Goal: Task Accomplishment & Management: Complete application form

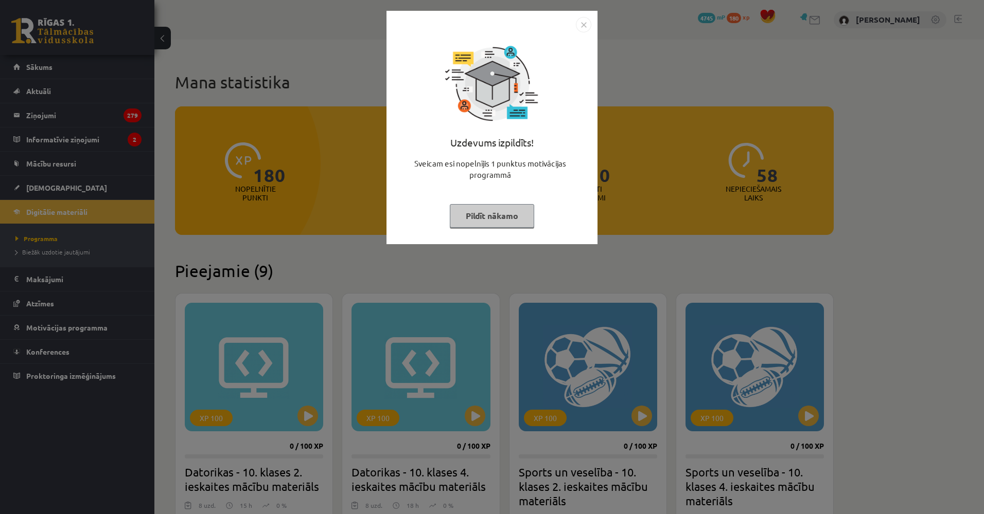
click at [226, 186] on div "Uzdevums izpildīts! Sveicam esi nopelnījis 1 punktus motivācijas programmā Pild…" at bounding box center [492, 257] width 984 height 514
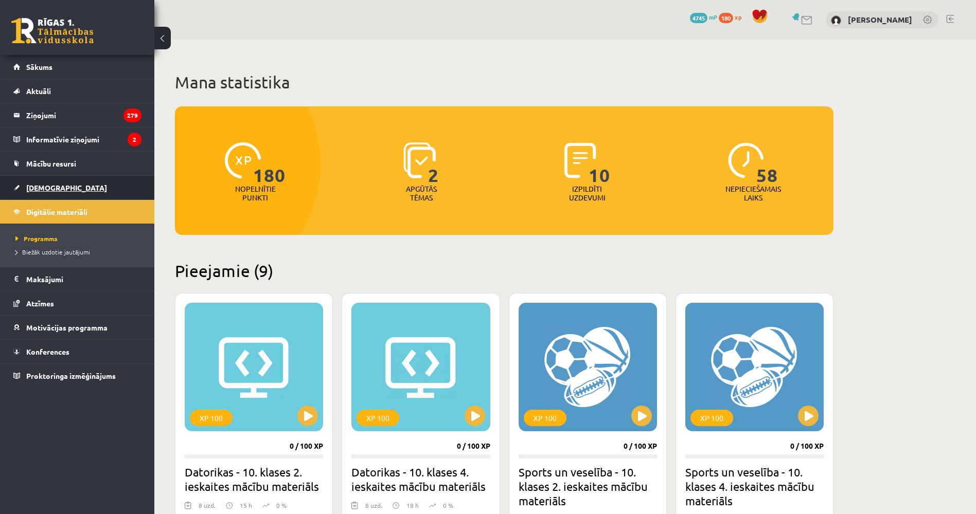
click at [76, 191] on link "[DEMOGRAPHIC_DATA]" at bounding box center [77, 188] width 128 height 24
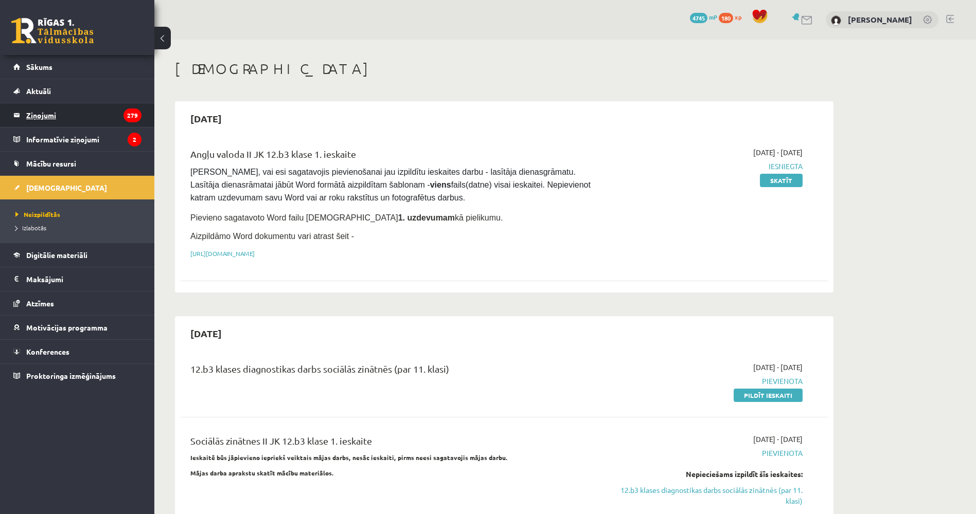
click at [87, 116] on legend "Ziņojumi 279" at bounding box center [83, 115] width 115 height 24
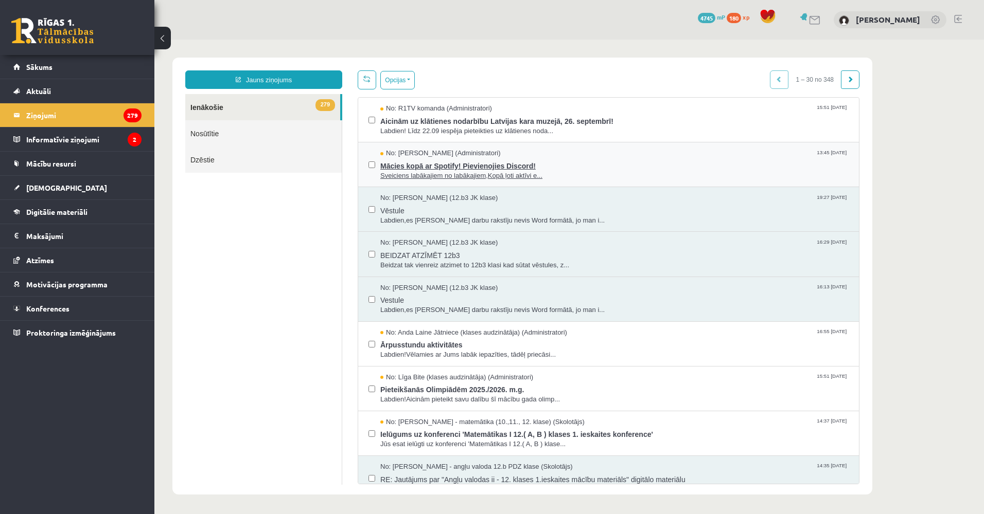
click at [583, 172] on span "Sveiciens labākajiem no labākajiem,Kopā ļoti aktīvi e..." at bounding box center [614, 176] width 468 height 10
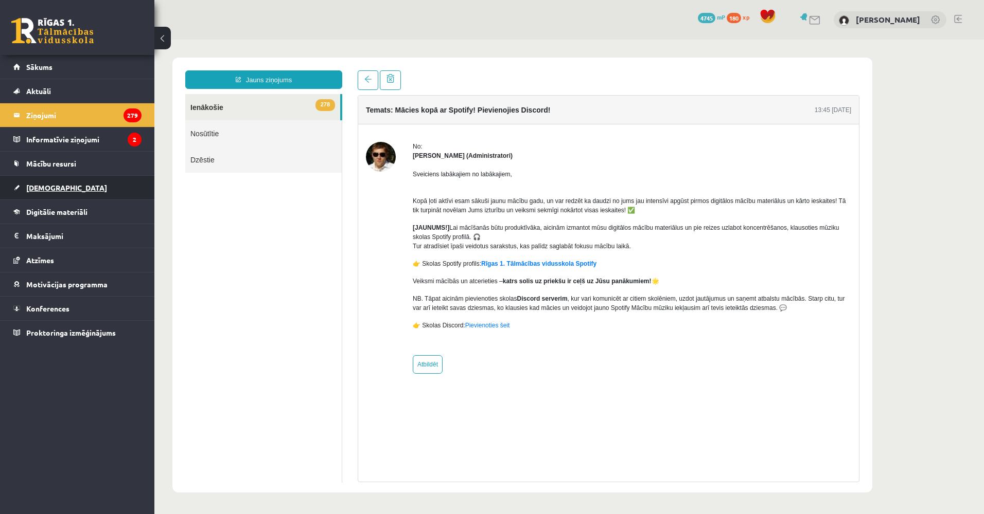
click at [82, 186] on link "[DEMOGRAPHIC_DATA]" at bounding box center [77, 188] width 128 height 24
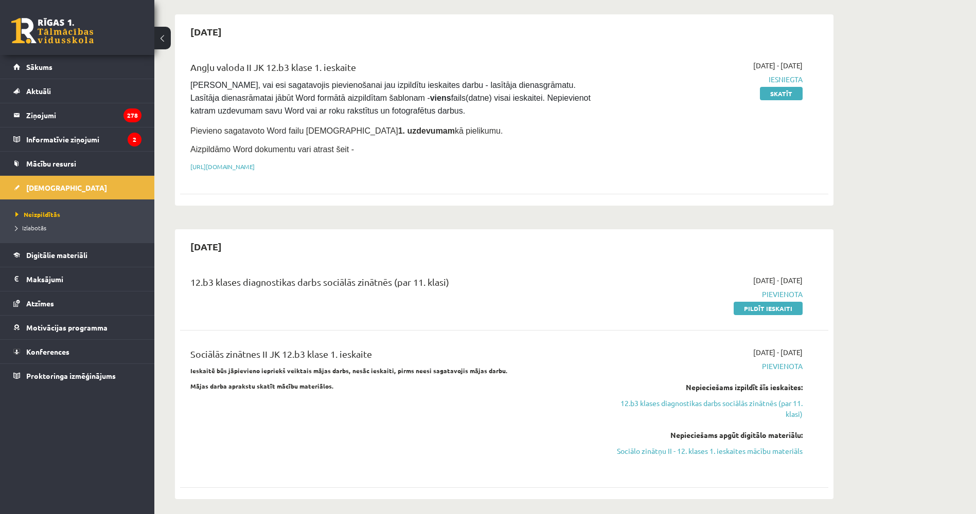
scroll to position [103, 0]
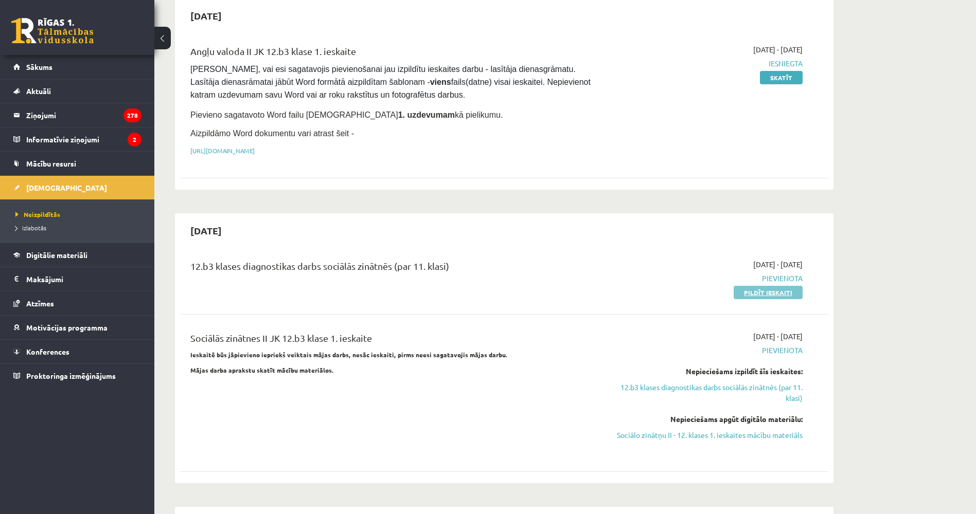
click at [746, 291] on link "Pildīt ieskaiti" at bounding box center [768, 292] width 69 height 13
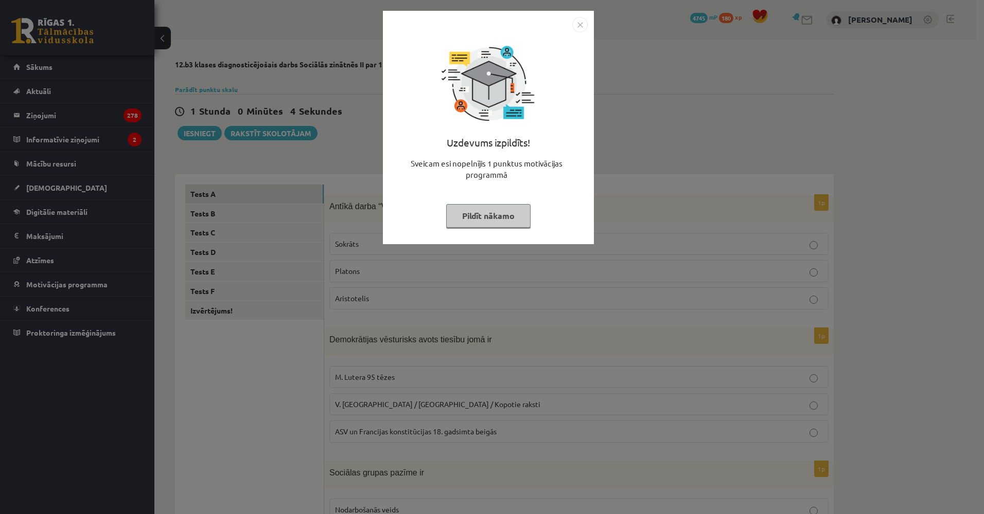
click at [349, 149] on div "Uzdevums izpildīts! Sveicam esi nopelnījis 1 punktus motivācijas programmā Pild…" at bounding box center [492, 257] width 984 height 514
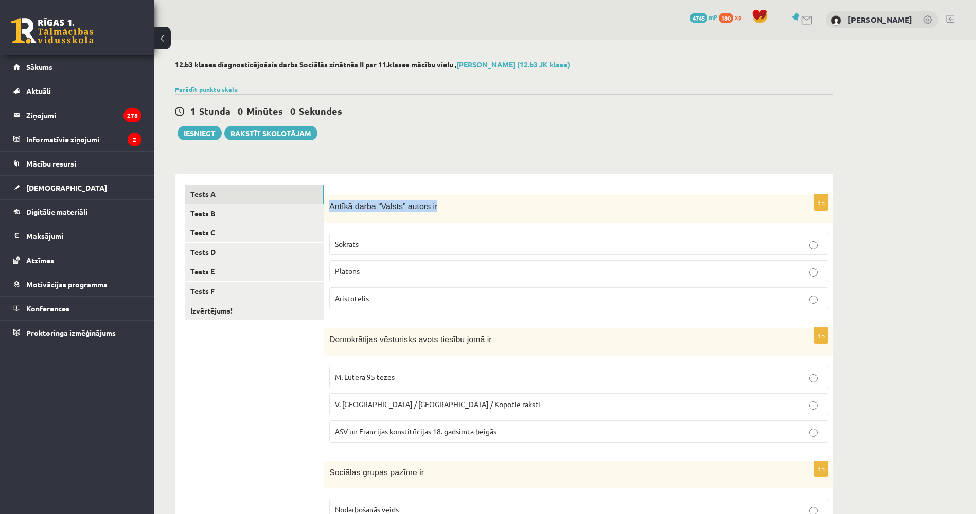
drag, startPoint x: 327, startPoint y: 206, endPoint x: 442, endPoint y: 205, distance: 114.7
click at [442, 205] on div "Antīkā darba “Valsts” autors ir" at bounding box center [578, 209] width 509 height 28
copy span "Antīkā darba “Valsts” autors ir"
click at [405, 270] on p "Platons" at bounding box center [579, 271] width 488 height 11
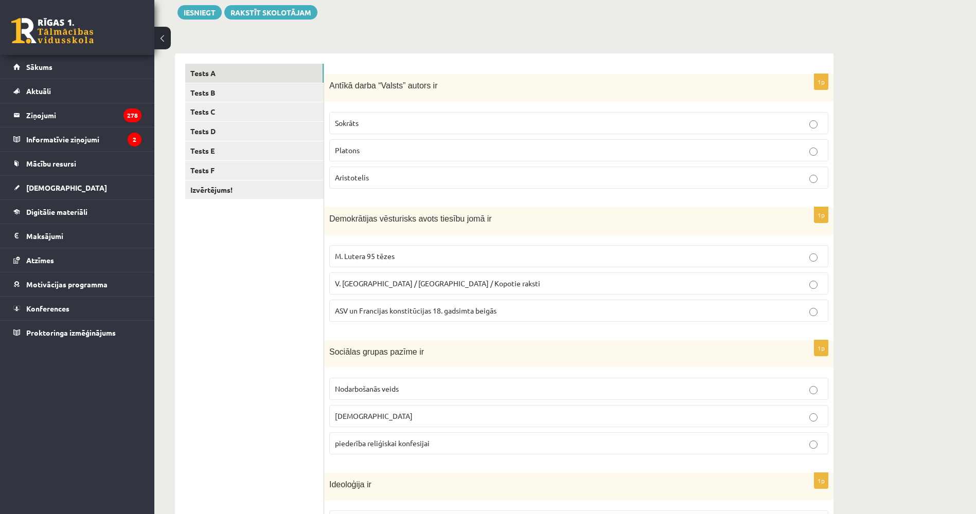
scroll to position [154, 0]
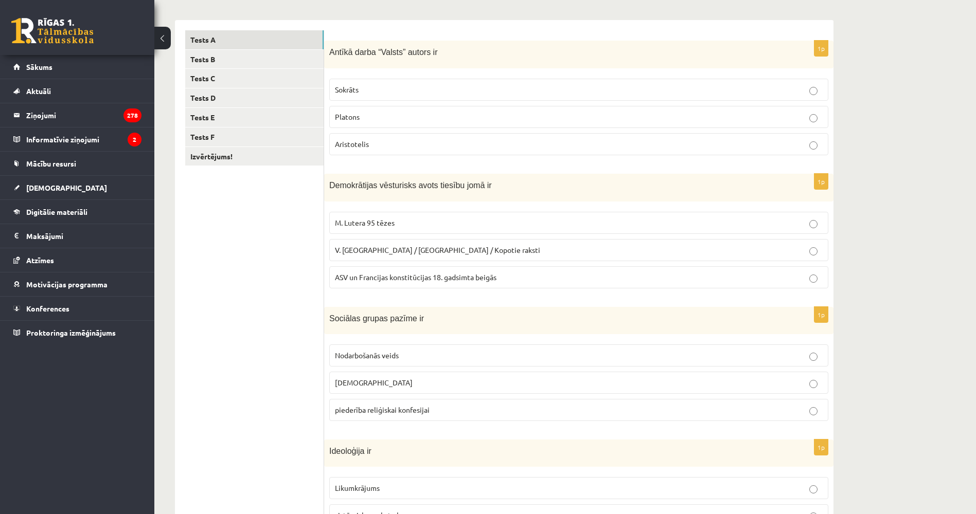
click at [365, 186] on span "Demokrātijas vēsturisks avots tiesību jomā ir" at bounding box center [410, 185] width 163 height 9
copy div "Demokrātijas vēsturisks avots tiesību jomā ir"
click at [280, 231] on ul "Tests A Tests B Tests C Tests D Tests E Tests F Izvērtējums!" at bounding box center [254, 362] width 139 height 665
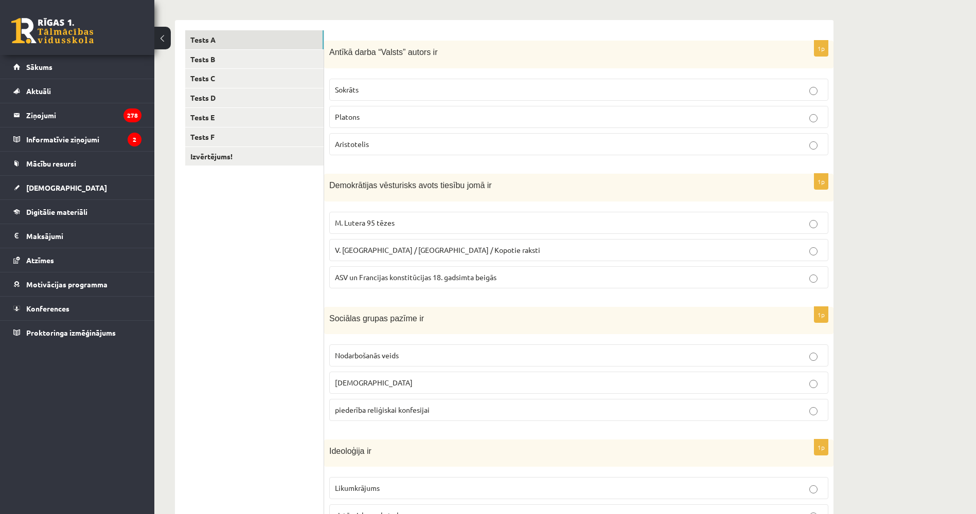
drag, startPoint x: 332, startPoint y: 220, endPoint x: 447, endPoint y: 278, distance: 127.9
click at [447, 278] on div "**********" at bounding box center [504, 363] width 659 height 686
click at [328, 185] on div "Demokrātijas vēsturisks avots tiesību jomā ir" at bounding box center [578, 187] width 509 height 27
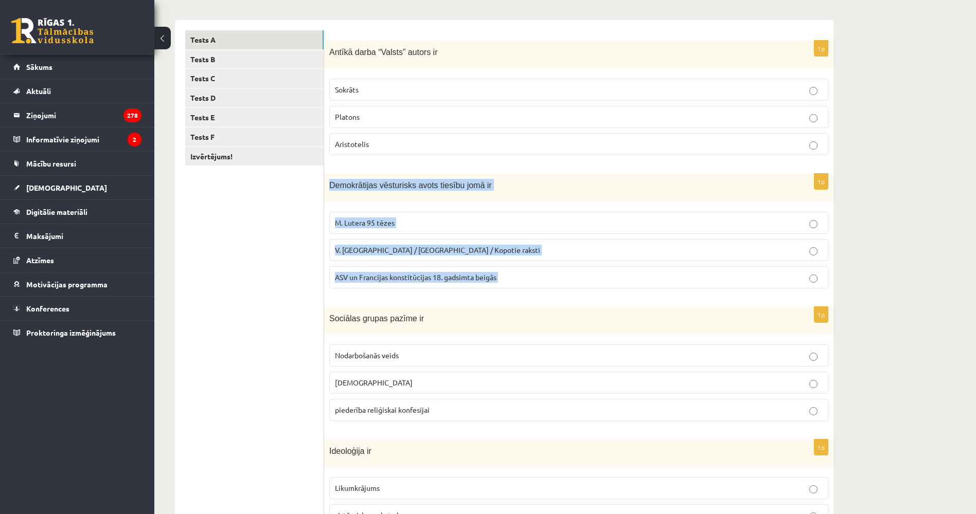
drag, startPoint x: 329, startPoint y: 184, endPoint x: 500, endPoint y: 282, distance: 196.8
click at [500, 282] on div "1p Demokrātijas vēsturisks avots tiesību jomā ir M. Lutera 95 tēzes V. [GEOGRAP…" at bounding box center [578, 235] width 509 height 122
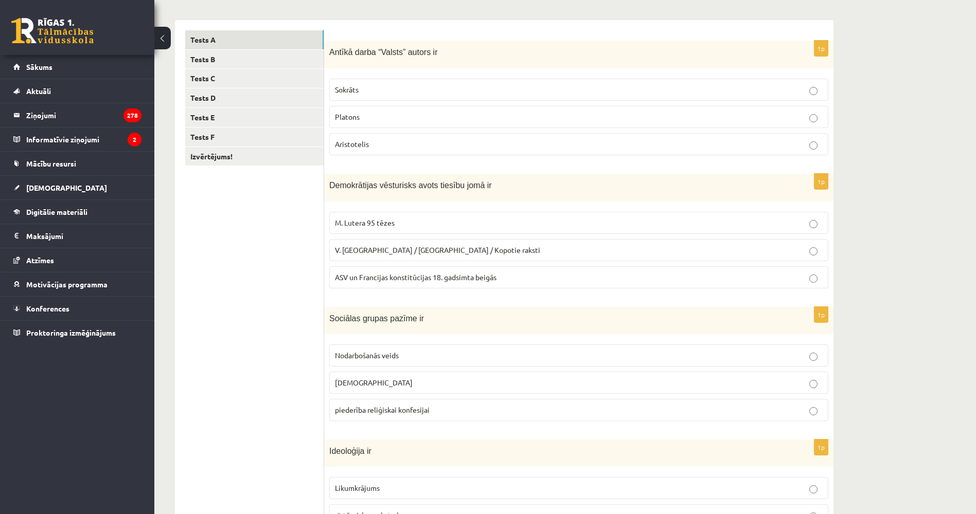
click at [245, 261] on ul "Tests A Tests B Tests C Tests D Tests E Tests F Izvērtējums!" at bounding box center [254, 362] width 139 height 665
click at [172, 235] on div "12.b3 klases diagnosticējošais darbs Sociālās zinātnēs II par 11.klases mācību …" at bounding box center [504, 305] width 700 height 841
click at [360, 277] on span "ASV un Francijas konstitūcijas 18. gadsimta beigās" at bounding box center [416, 277] width 162 height 9
click at [235, 292] on ul "Tests A Tests B Tests C Tests D Tests E Tests F Izvērtējums!" at bounding box center [254, 362] width 139 height 665
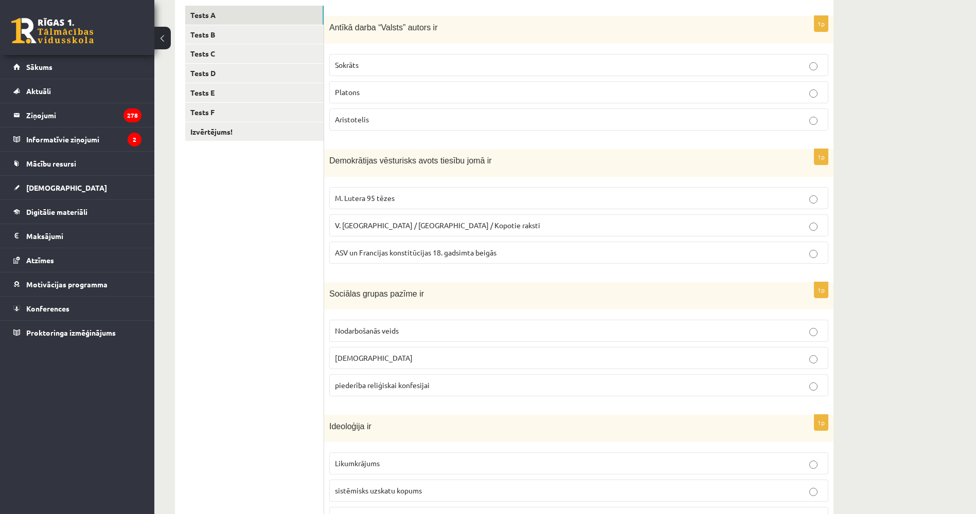
scroll to position [206, 0]
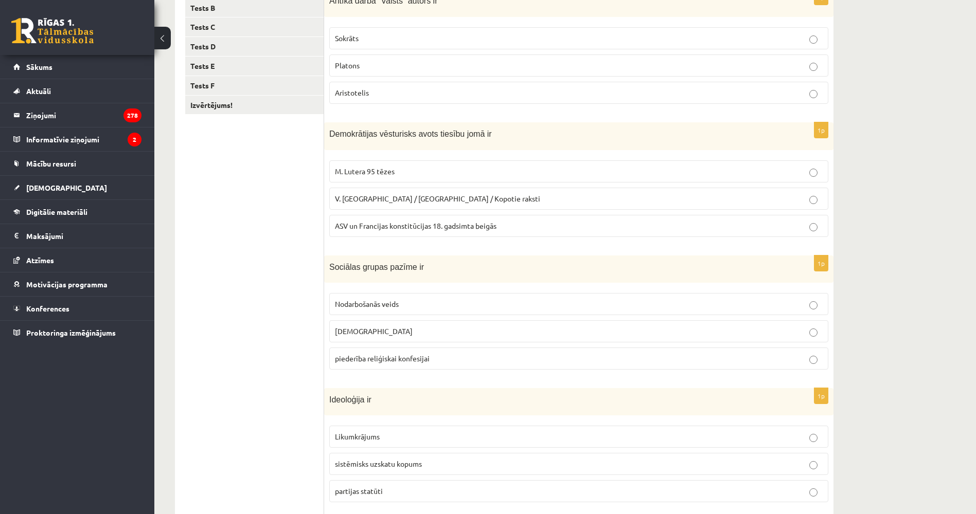
click at [333, 268] on span "Sociālas grupas pazīme ir" at bounding box center [376, 267] width 95 height 9
copy div "Sociālas grupas pazīme ir"
click at [202, 309] on ul "Tests A Tests B Tests C Tests D Tests E Tests F Izvērtējums!" at bounding box center [254, 311] width 139 height 665
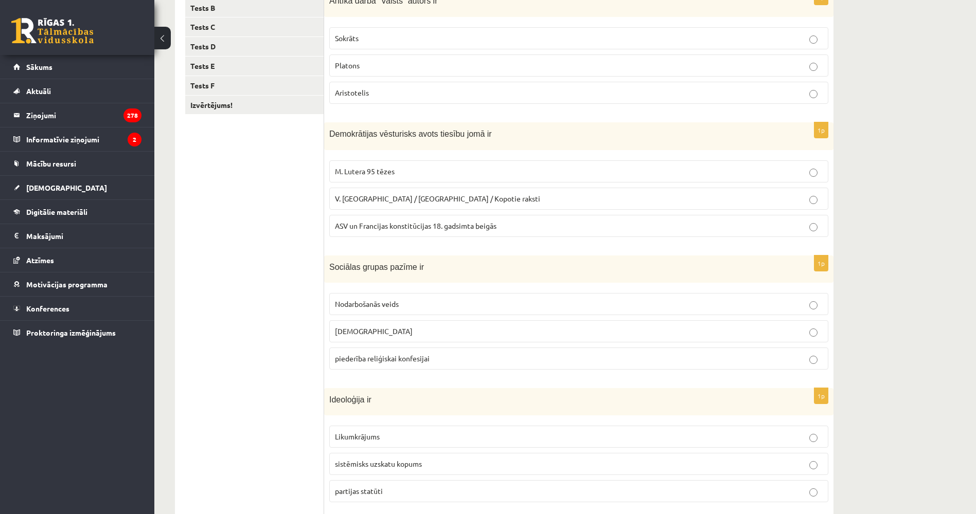
click at [201, 309] on ul "Tests A Tests B Tests C Tests D Tests E Tests F Izvērtējums!" at bounding box center [254, 311] width 139 height 665
drag, startPoint x: 330, startPoint y: 271, endPoint x: 434, endPoint y: 355, distance: 133.5
click at [434, 355] on div "1p Sociālas grupas pazīme ir Nodarbošanās veids [DEMOGRAPHIC_DATA] piederība re…" at bounding box center [578, 317] width 509 height 122
copy div "Sociālas grupas pazīme ir Nodarbošanās veids individuālisms piederība reliģiska…"
click at [207, 225] on ul "Tests A Tests B Tests C Tests D Tests E Tests F Izvērtējums!" at bounding box center [254, 311] width 139 height 665
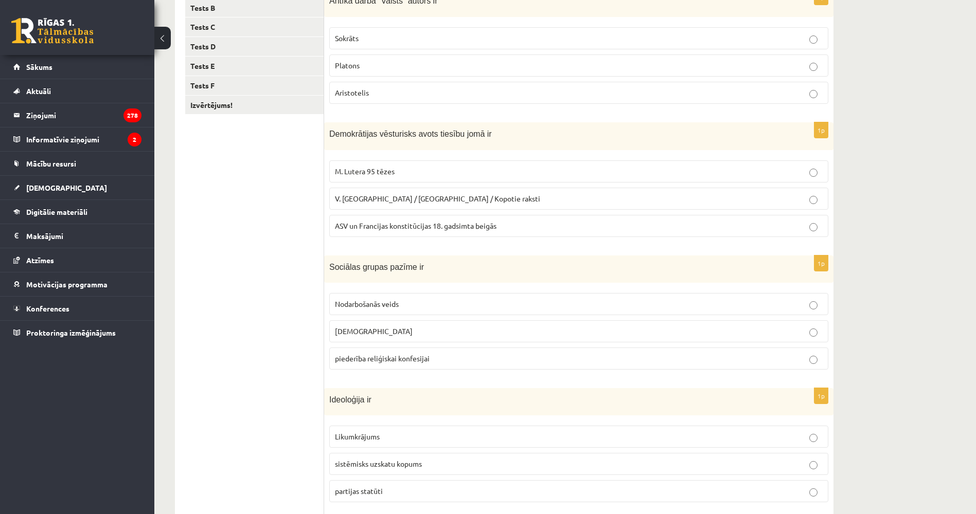
click at [280, 281] on ul "Tests A Tests B Tests C Tests D Tests E Tests F Izvērtējums!" at bounding box center [254, 311] width 139 height 665
click at [357, 363] on p "piederība reliģiskai konfesijai" at bounding box center [579, 358] width 488 height 11
click at [352, 311] on label "Nodarbošanās veids" at bounding box center [578, 304] width 499 height 22
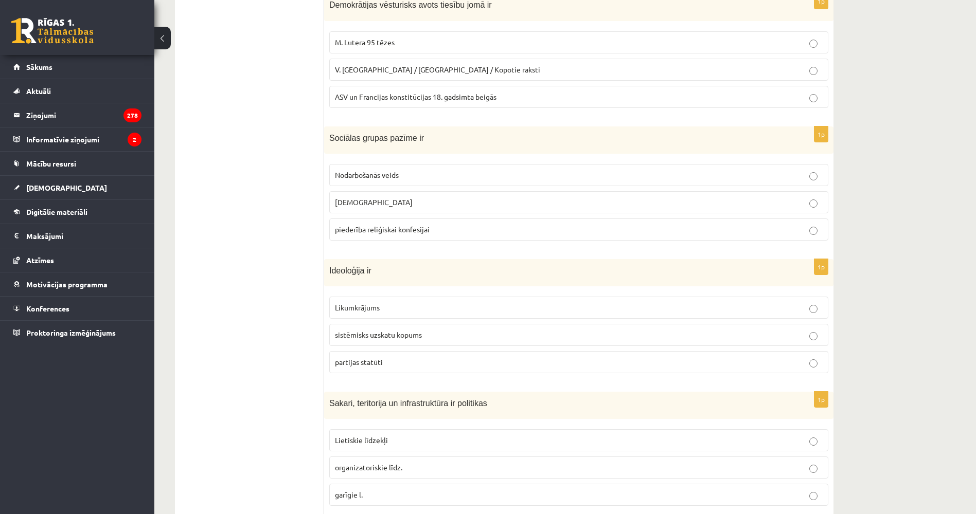
scroll to position [360, 0]
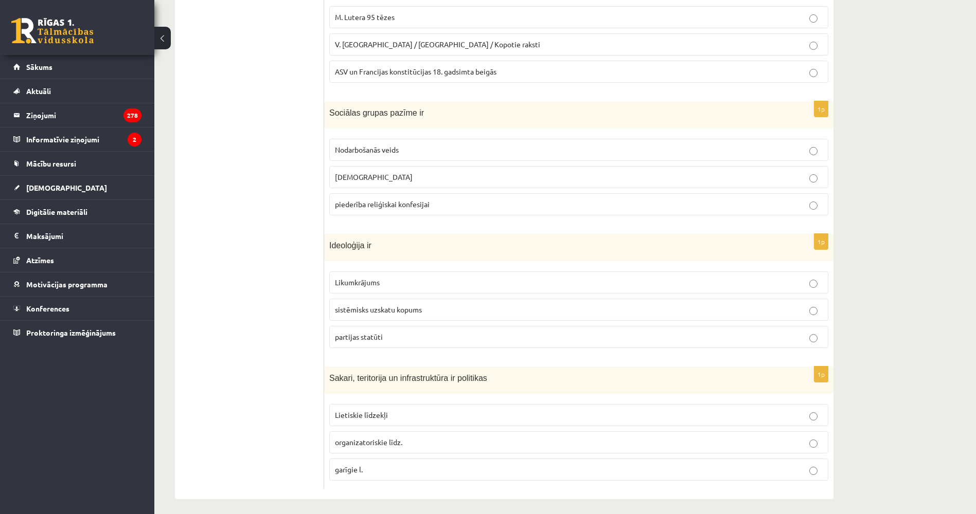
click at [336, 243] on span "Ideoloģija ir" at bounding box center [350, 245] width 42 height 9
copy div "Ideoloģija ir"
click at [256, 367] on ul "Tests A Tests B Tests C Tests D Tests E Tests F Izvērtējums!" at bounding box center [254, 157] width 139 height 665
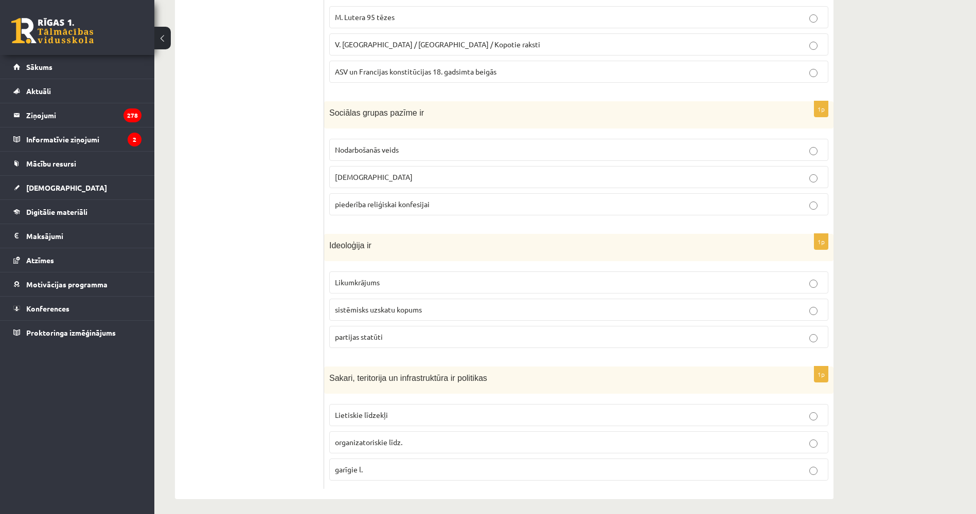
click at [354, 310] on span "sistēmisks uzskatu kopums" at bounding box center [378, 309] width 87 height 9
drag, startPoint x: 334, startPoint y: 246, endPoint x: 396, endPoint y: 334, distance: 107.5
click at [395, 335] on div "1p Ideoloģija ir Likumkrājums sistēmisks uzskatu kopums partijas statūti" at bounding box center [578, 295] width 509 height 122
copy div "Ideoloģija ir Likumkrājums sistēmisks uzskatu kopums partijas statūti"
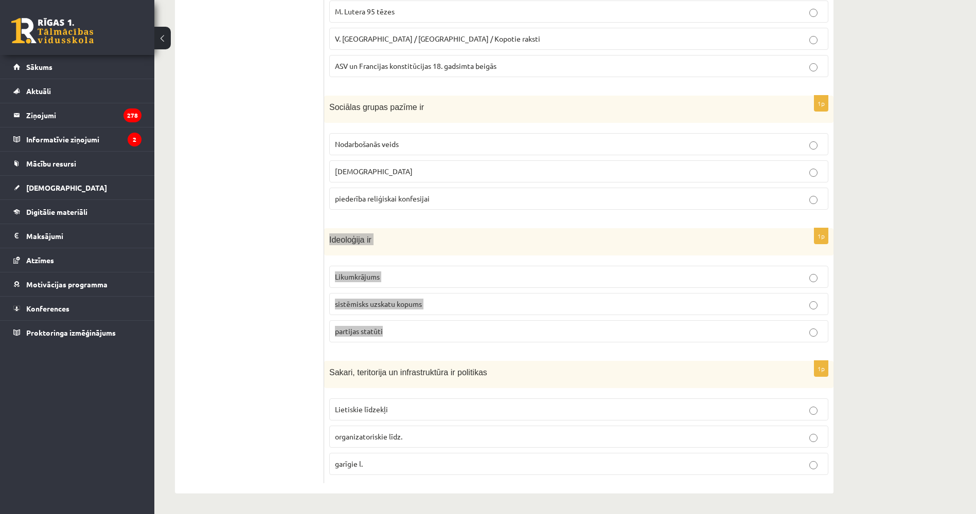
scroll to position [366, 0]
click at [258, 372] on ul "Tests A Tests B Tests C Tests D Tests E Tests F Izvērtējums!" at bounding box center [254, 151] width 139 height 665
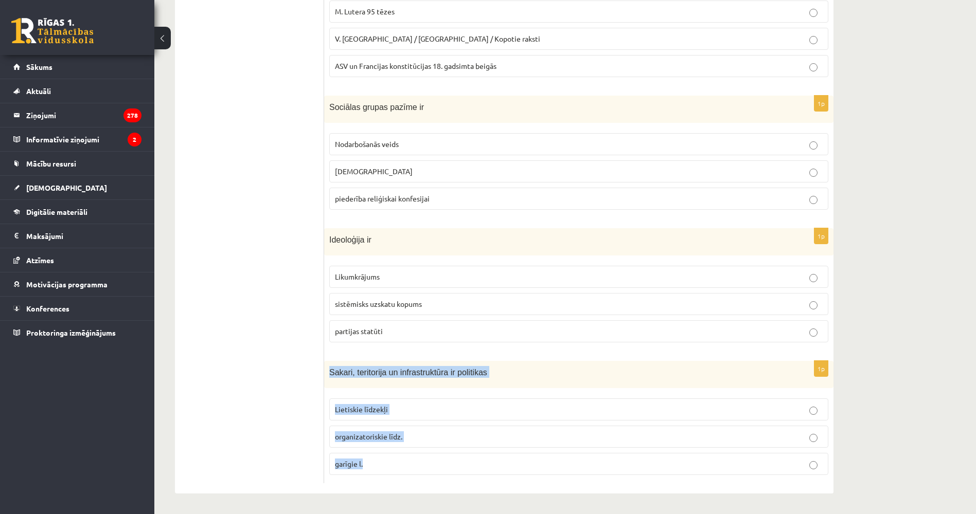
drag, startPoint x: 329, startPoint y: 372, endPoint x: 417, endPoint y: 464, distance: 127.7
click at [417, 464] on div "1p Sakari, teritorija un infrastruktūra ir politikas Lietiskie līdzekļi organiz…" at bounding box center [578, 422] width 509 height 122
copy div "Sakari, teritorija un infrastruktūra ir politikas Lietiskie līdzekļi organizato…"
click at [243, 363] on ul "Tests A Tests B Tests C Tests D Tests E Tests F Izvērtējums!" at bounding box center [254, 151] width 139 height 665
click at [348, 409] on span "Lietiskie līdzekļi" at bounding box center [361, 409] width 53 height 9
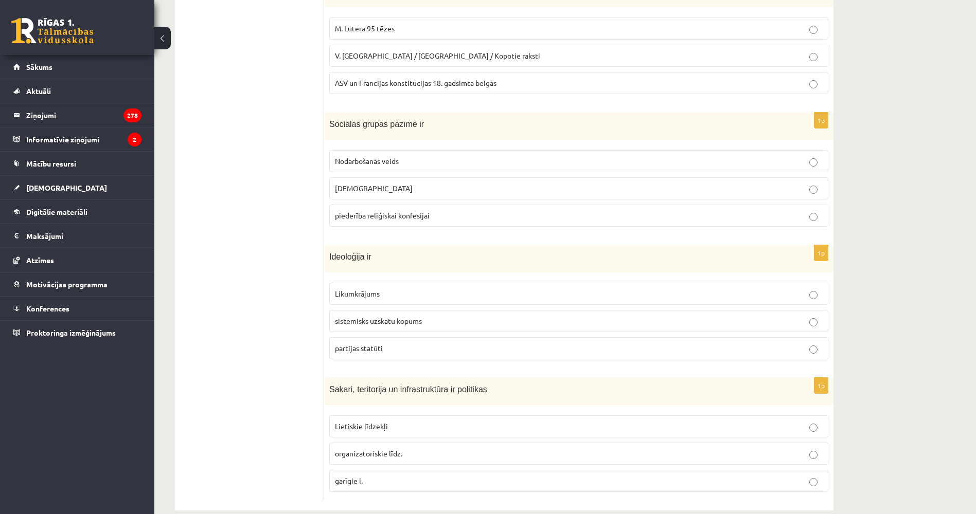
drag, startPoint x: 235, startPoint y: 416, endPoint x: 230, endPoint y: 401, distance: 16.3
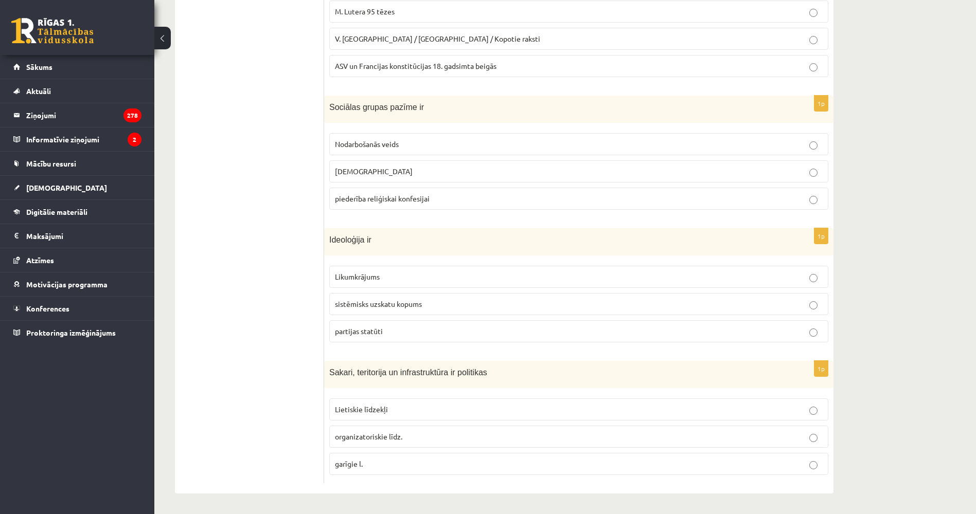
drag, startPoint x: 223, startPoint y: 380, endPoint x: 218, endPoint y: 410, distance: 30.7
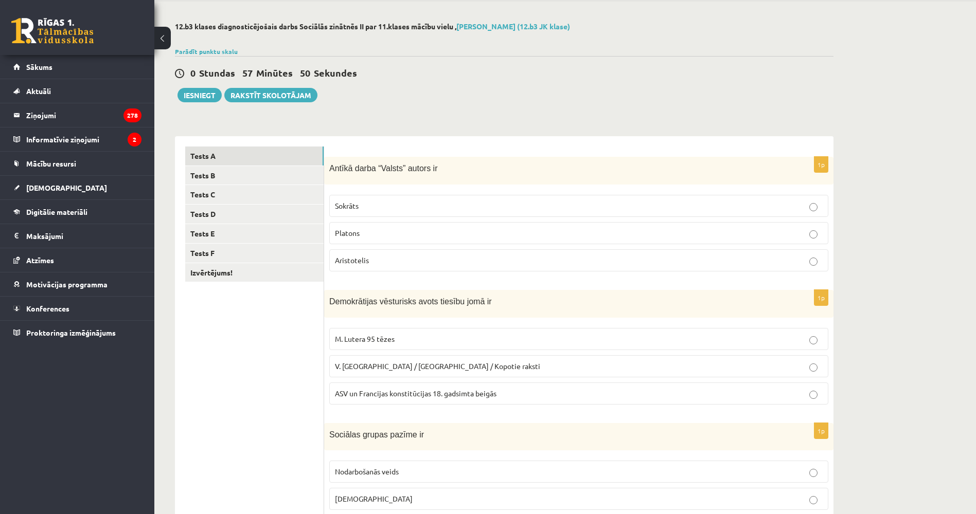
drag, startPoint x: 218, startPoint y: 421, endPoint x: 211, endPoint y: 371, distance: 50.3
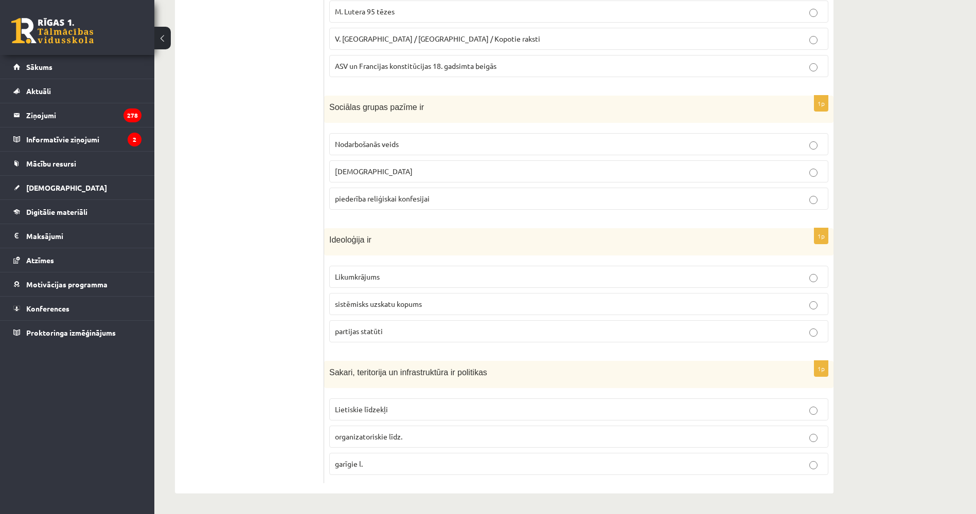
drag, startPoint x: 214, startPoint y: 362, endPoint x: 215, endPoint y: 404, distance: 41.7
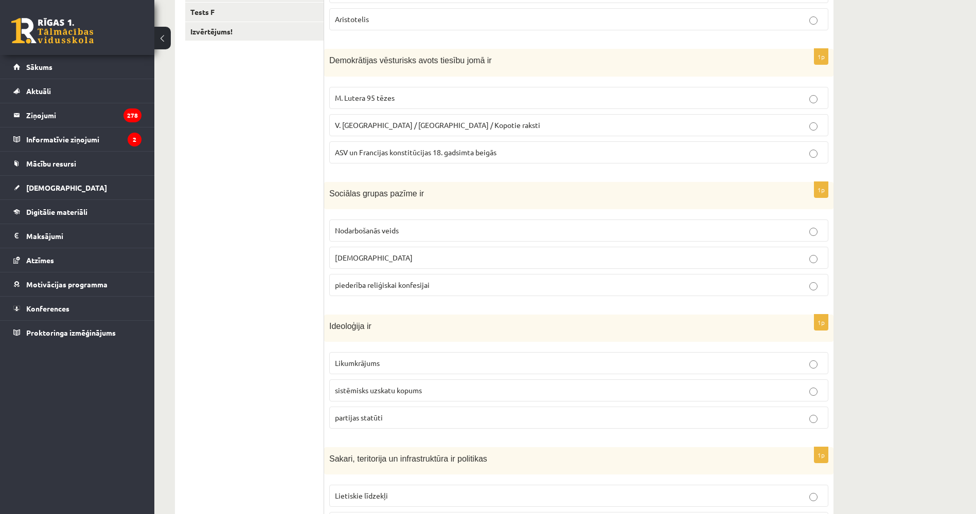
scroll to position [0, 0]
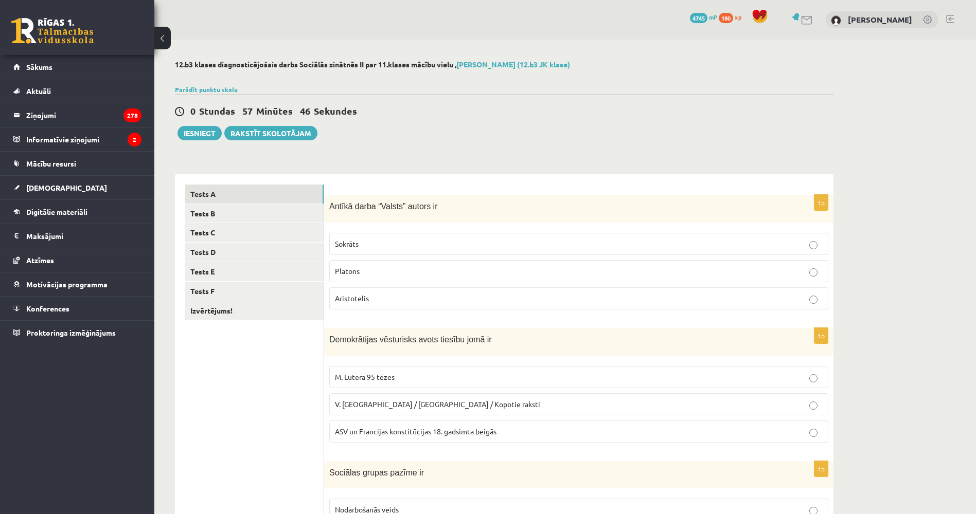
drag, startPoint x: 214, startPoint y: 429, endPoint x: 201, endPoint y: 340, distance: 89.9
click at [221, 215] on link "Tests B" at bounding box center [254, 213] width 138 height 19
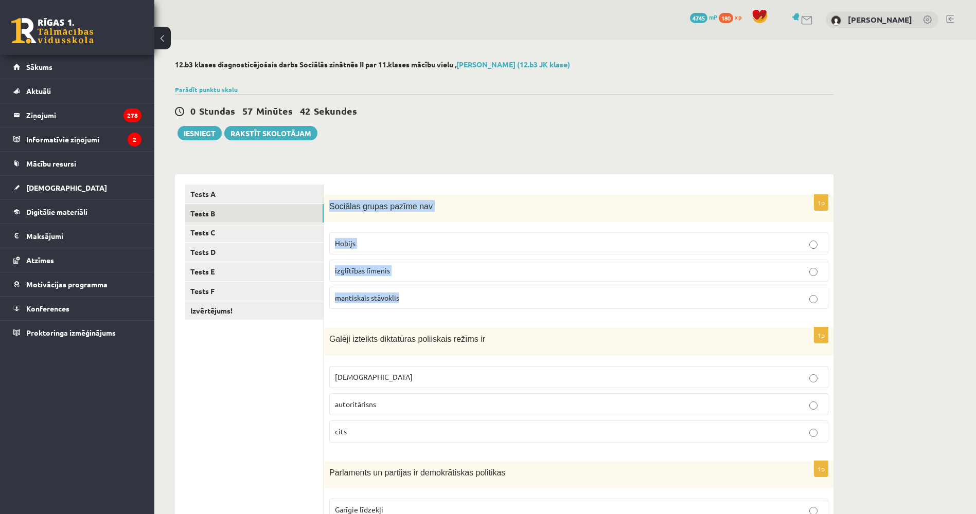
drag, startPoint x: 330, startPoint y: 207, endPoint x: 406, endPoint y: 293, distance: 115.5
click at [406, 293] on div "1p Sociālas grupas pazīme nav [GEOGRAPHIC_DATA] izglītības līmenis mantiskais s…" at bounding box center [578, 256] width 509 height 122
copy div "Sociālas grupas pazīme nav Hobijs izglītības līmenis mantiskais stāvoklis"
click at [265, 370] on ul "Tests A Tests B Tests C Tests D Tests E Tests F Izvērtējums!" at bounding box center [254, 517] width 139 height 665
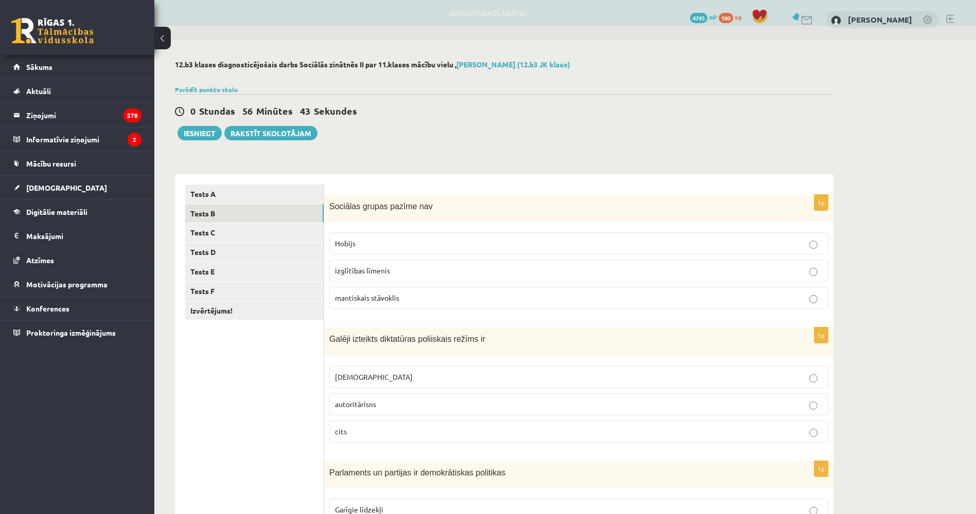
click at [381, 246] on p "Hobijs" at bounding box center [579, 243] width 488 height 11
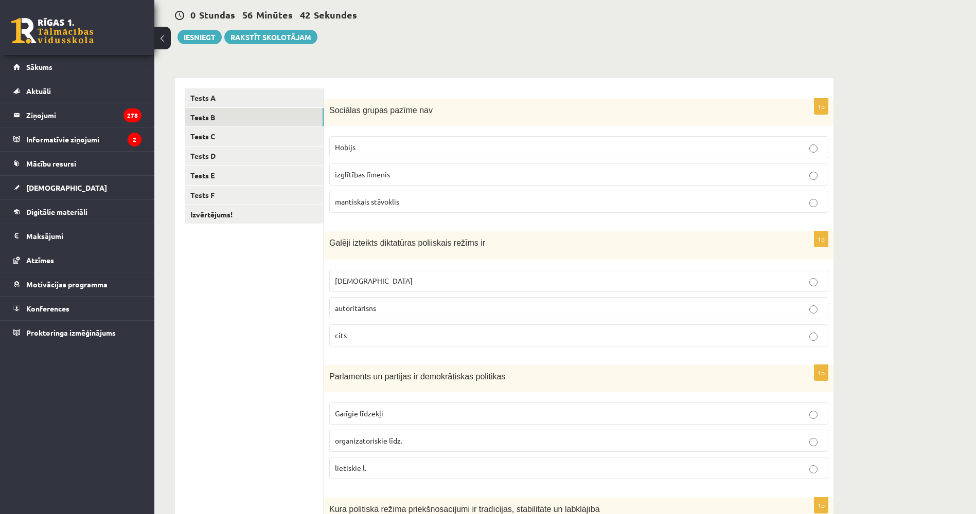
scroll to position [103, 0]
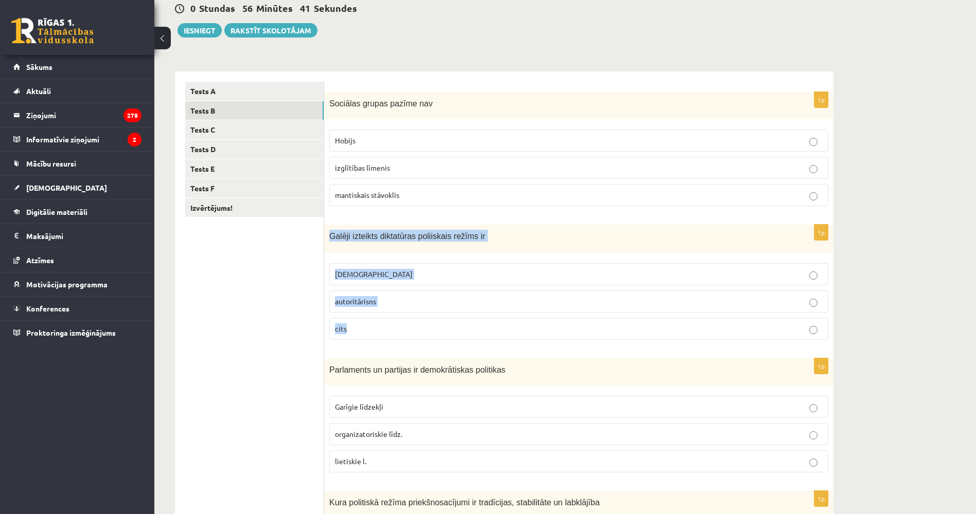
drag, startPoint x: 330, startPoint y: 237, endPoint x: 374, endPoint y: 327, distance: 100.8
click at [374, 327] on div "1p Galēji izteikts diktatūras poliiskais režīms ir totalitārisms autoritārisns …" at bounding box center [578, 286] width 509 height 123
copy div "Galēji izteikts diktatūras poliiskais režīms ir totalitārisms autoritārisns cits"
click at [255, 322] on ul "Tests A Tests B Tests C Tests D Tests E Tests F Izvērtējums!" at bounding box center [254, 414] width 139 height 665
click at [244, 340] on ul "Tests A Tests B Tests C Tests D Tests E Tests F Izvērtējums!" at bounding box center [254, 414] width 139 height 665
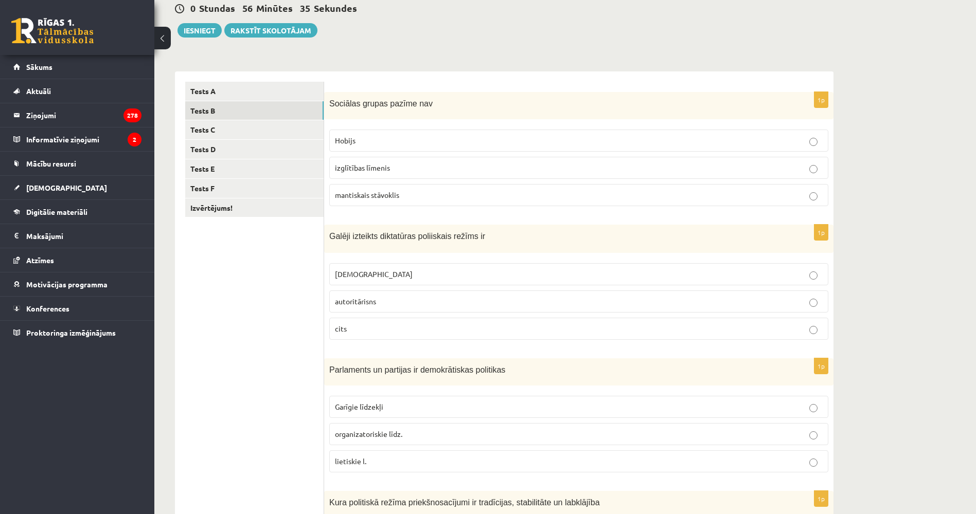
click at [369, 279] on p "[DEMOGRAPHIC_DATA]" at bounding box center [579, 274] width 488 height 11
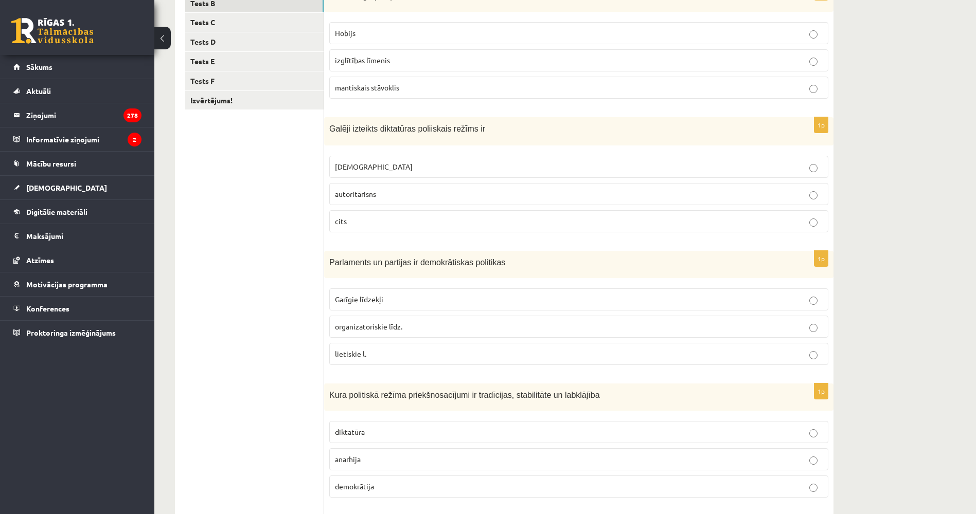
drag, startPoint x: 271, startPoint y: 311, endPoint x: 273, endPoint y: 338, distance: 27.4
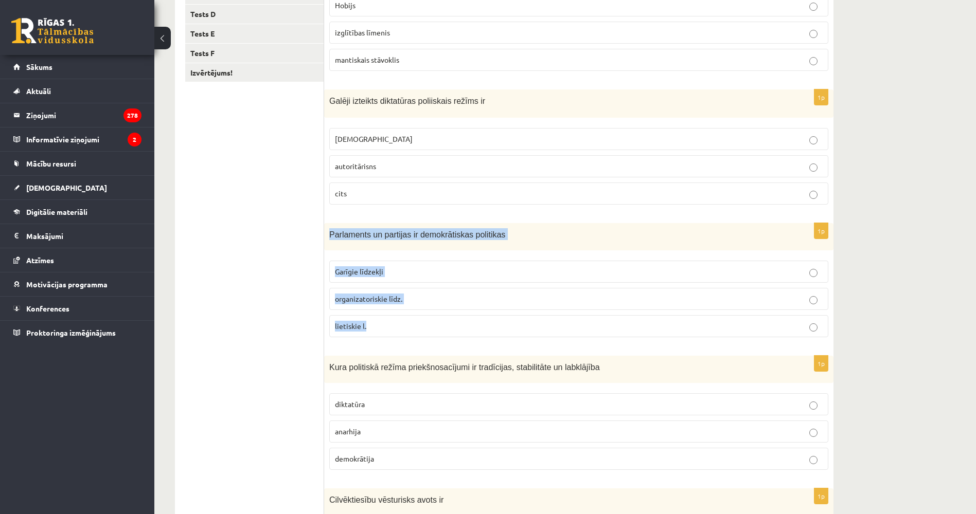
drag, startPoint x: 325, startPoint y: 232, endPoint x: 400, endPoint y: 328, distance: 122.1
click at [400, 328] on div "1p Parlaments un partijas ir demokrātiskas politikas Garīgie līdzekļi organizat…" at bounding box center [578, 284] width 509 height 122
copy div "Parlaments un partijas ir demokrātiskas politikas Garīgie līdzekļi organizatori…"
click at [264, 303] on ul "Tests A Tests B Tests C Tests D Tests E Tests F Izvērtējums!" at bounding box center [254, 278] width 139 height 665
click at [358, 304] on p "organizatoriskie līdz." at bounding box center [579, 299] width 488 height 11
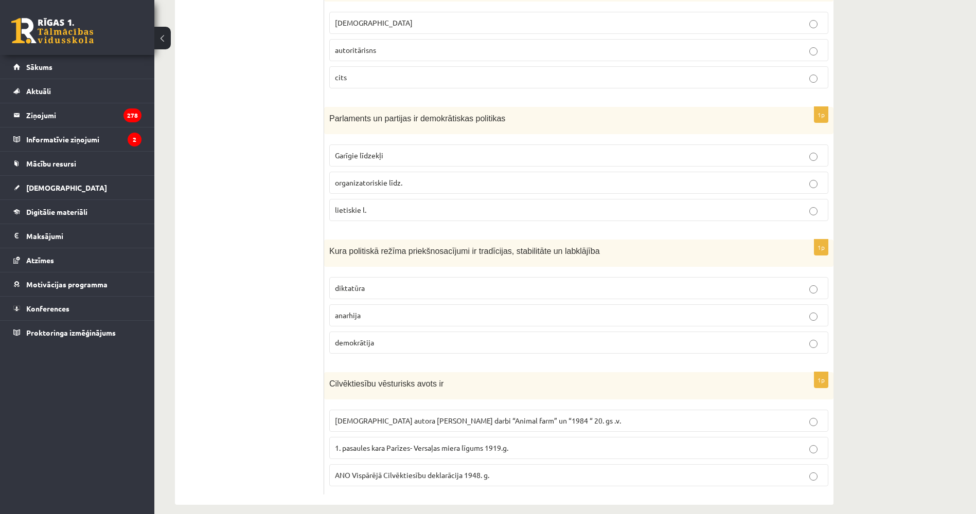
scroll to position [366, 0]
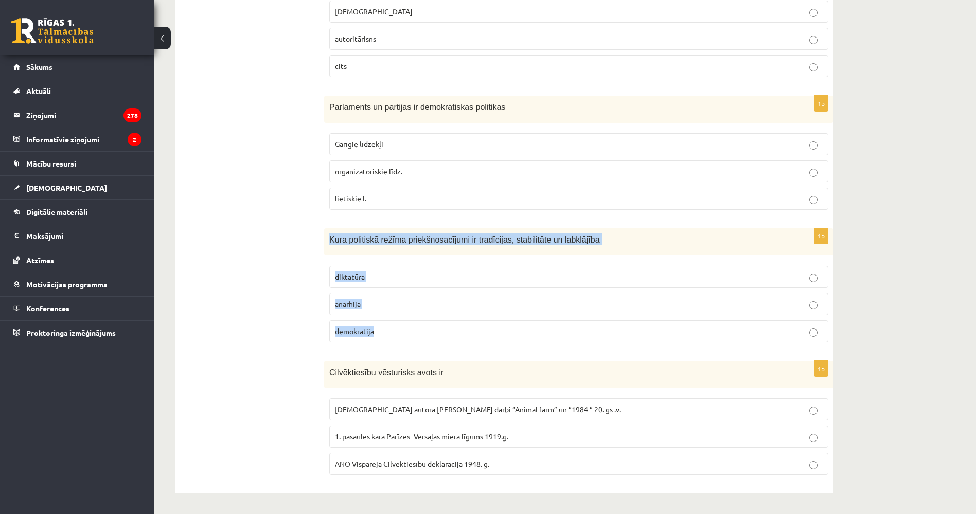
drag, startPoint x: 327, startPoint y: 236, endPoint x: 419, endPoint y: 332, distance: 133.5
click at [419, 332] on div "1p Kura politiskā režīma priekšnosacījumi ir tradīcijas, stabilitāte un labklāj…" at bounding box center [578, 289] width 509 height 122
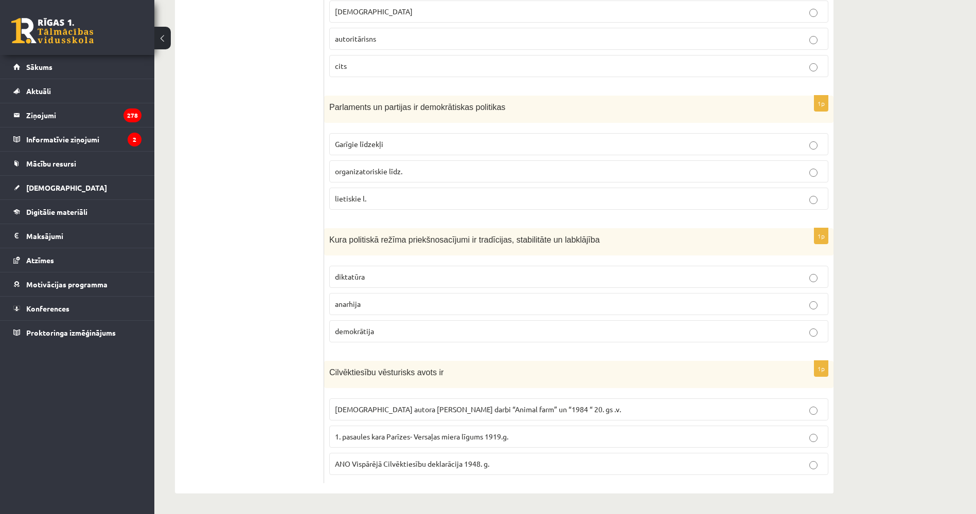
click at [269, 278] on ul "Tests A Tests B Tests C Tests D Tests E Tests F Izvērtējums!" at bounding box center [254, 151] width 139 height 665
click at [438, 332] on p "demokrātija" at bounding box center [579, 331] width 488 height 11
drag, startPoint x: 227, startPoint y: 346, endPoint x: 246, endPoint y: 396, distance: 53.4
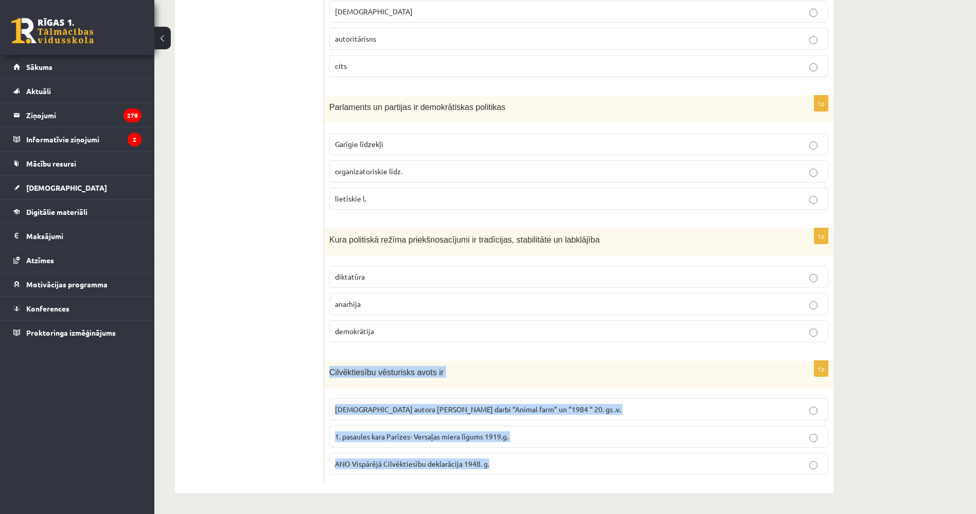
drag, startPoint x: 328, startPoint y: 369, endPoint x: 504, endPoint y: 470, distance: 202.6
click at [504, 470] on div "1p Cilvēktiesību vēsturisks avots ir Angļu autora [PERSON_NAME] darbi “Animal f…" at bounding box center [578, 422] width 509 height 122
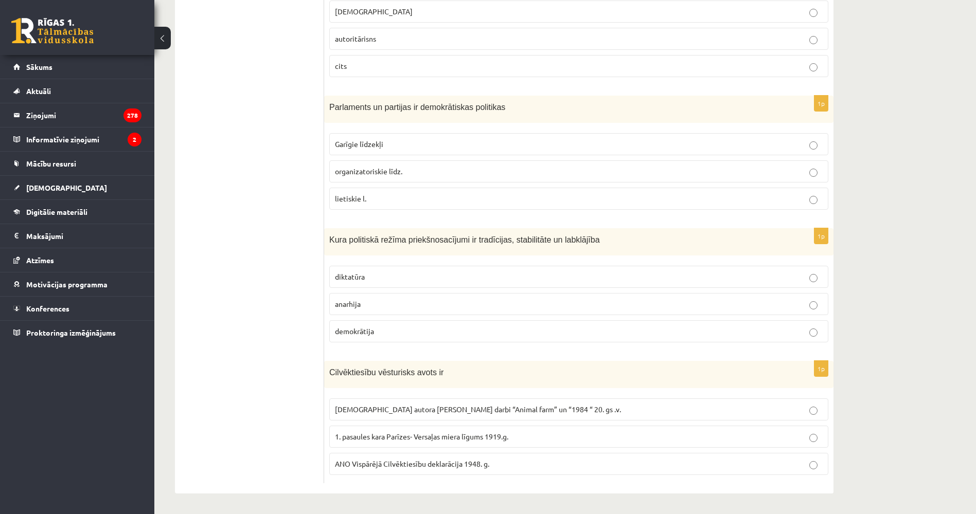
click at [255, 399] on ul "Tests A Tests B Tests C Tests D Tests E Tests F Izvērtējums!" at bounding box center [254, 151] width 139 height 665
click at [403, 375] on span "Cilvēktiesību vēsturisks avots ir" at bounding box center [386, 372] width 114 height 9
click at [281, 433] on ul "Tests A Tests B Tests C Tests D Tests E Tests F Izvērtējums!" at bounding box center [254, 151] width 139 height 665
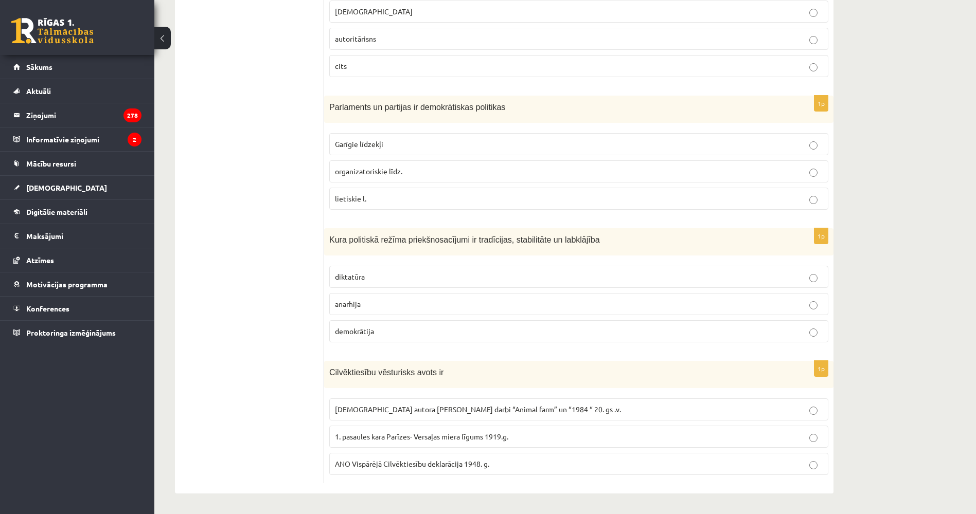
drag, startPoint x: 318, startPoint y: 378, endPoint x: 315, endPoint y: 367, distance: 11.2
click at [315, 367] on ul "Tests A Tests B Tests C Tests D Tests E Tests F Izvērtējums!" at bounding box center [254, 151] width 139 height 665
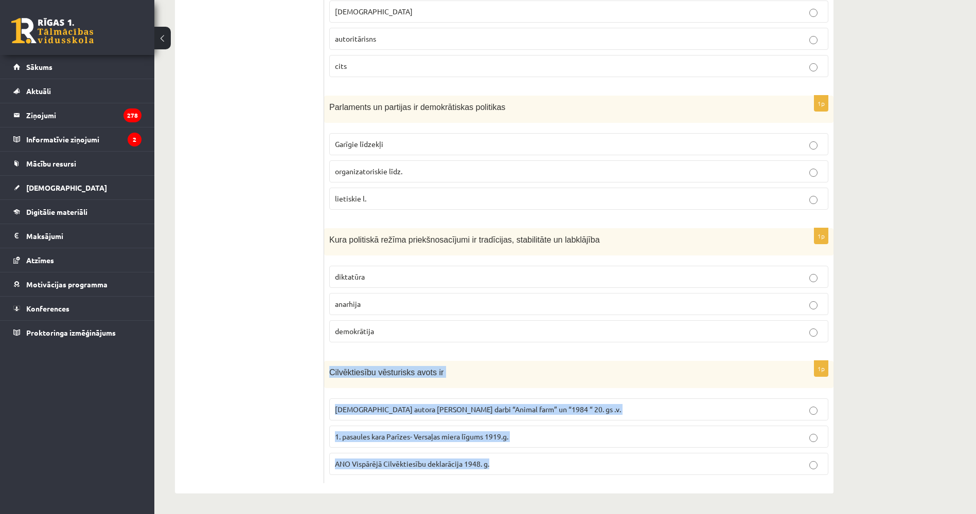
drag, startPoint x: 330, startPoint y: 370, endPoint x: 506, endPoint y: 466, distance: 200.5
click at [506, 466] on div "1p Cilvēktiesību vēsturisks avots ir Angļu autora [PERSON_NAME] darbi “Animal f…" at bounding box center [578, 422] width 509 height 122
click at [357, 467] on span "ANO Vispārējā Cilvēktiesību deklarācija 1948. g." at bounding box center [412, 463] width 154 height 9
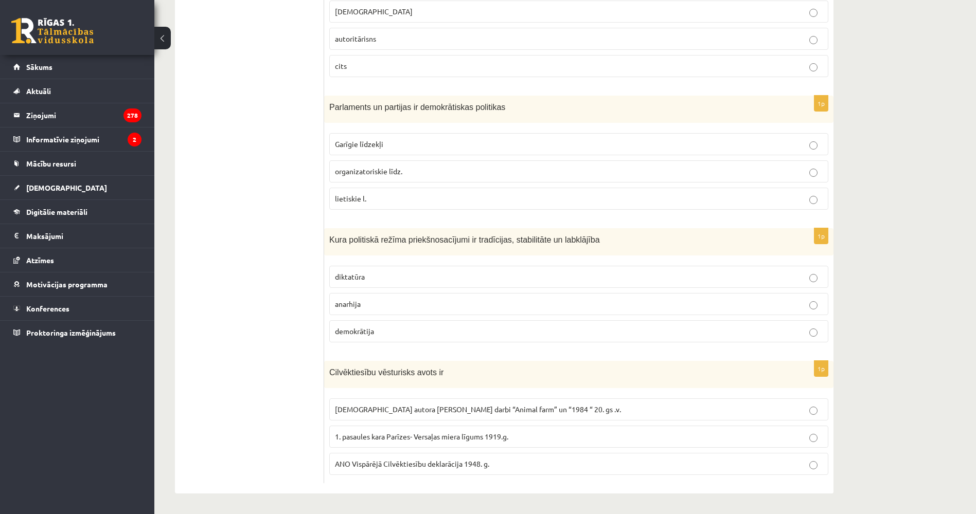
click at [256, 426] on ul "Tests A Tests B Tests C Tests D Tests E Tests F Izvērtējums!" at bounding box center [254, 151] width 139 height 665
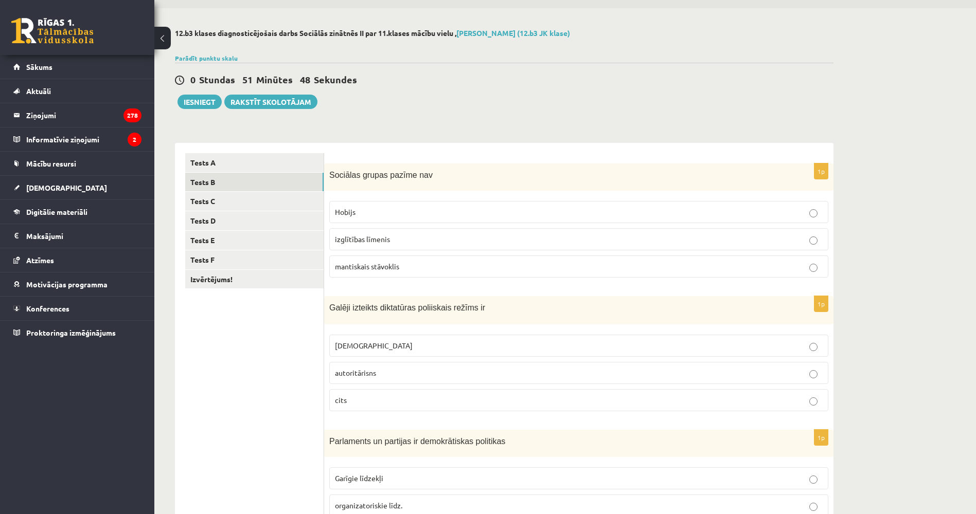
scroll to position [0, 0]
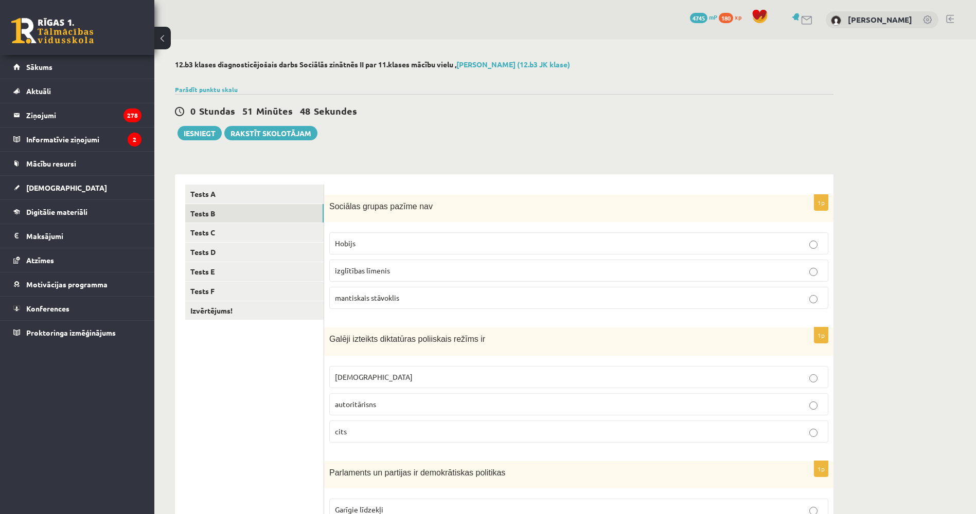
drag, startPoint x: 230, startPoint y: 447, endPoint x: 227, endPoint y: 397, distance: 49.5
click at [211, 237] on link "Tests C" at bounding box center [254, 232] width 138 height 19
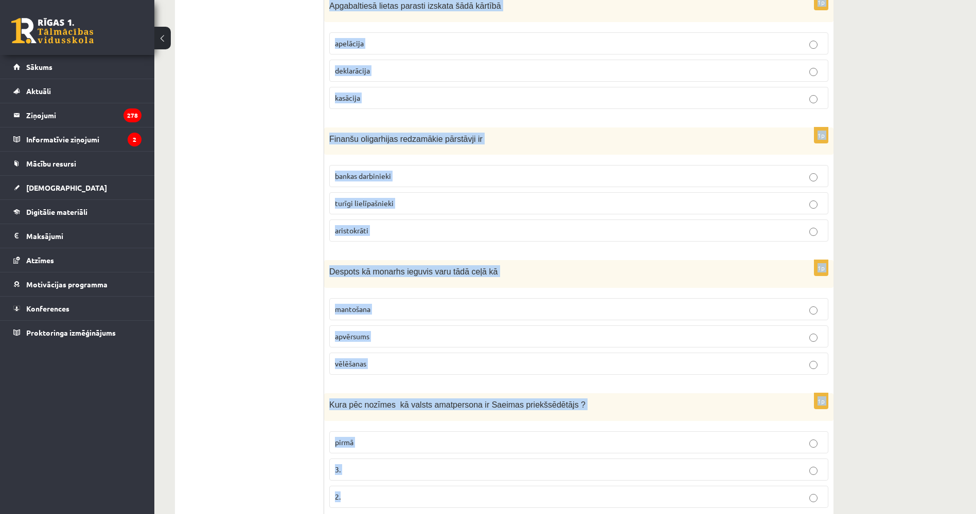
scroll to position [367, 0]
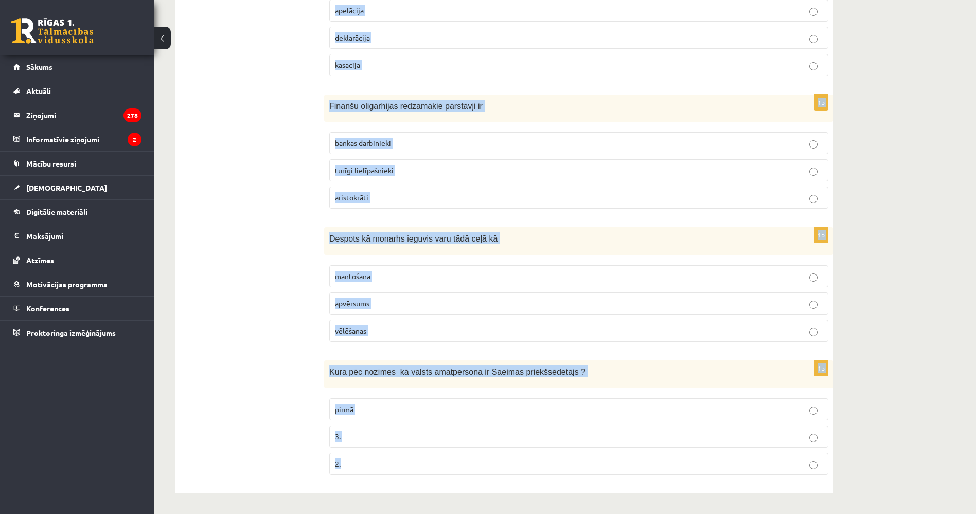
drag, startPoint x: 329, startPoint y: 203, endPoint x: 478, endPoint y: 459, distance: 296.5
click at [478, 459] on form "1p Ministru kabinets sastāv no pašvaldību deputātiem senjora un vasaļiem minist…" at bounding box center [578, 151] width 489 height 666
click at [229, 379] on ul "Tests A Tests B Tests C Tests D Tests E Tests F Izvērtējums!" at bounding box center [254, 151] width 139 height 666
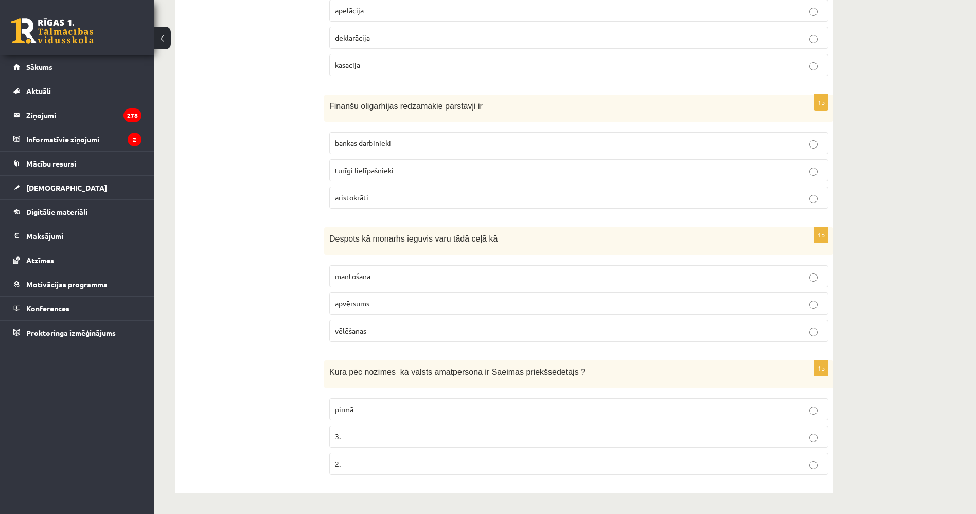
click at [273, 317] on ul "Tests A Tests B Tests C Tests D Tests E Tests F Izvērtējums!" at bounding box center [254, 151] width 139 height 666
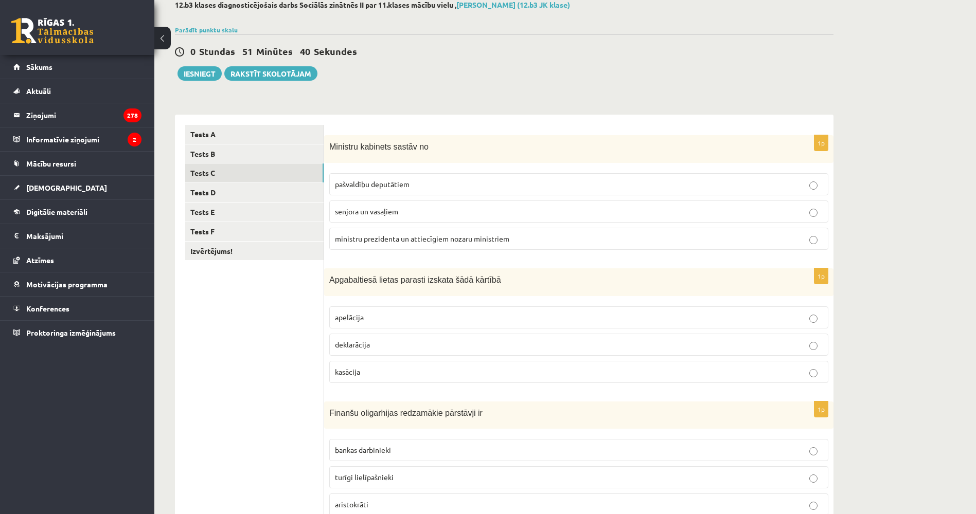
scroll to position [59, 0]
click at [420, 240] on span "ministru prezidenta un attiecīgiem nozaru ministriem" at bounding box center [422, 239] width 174 height 9
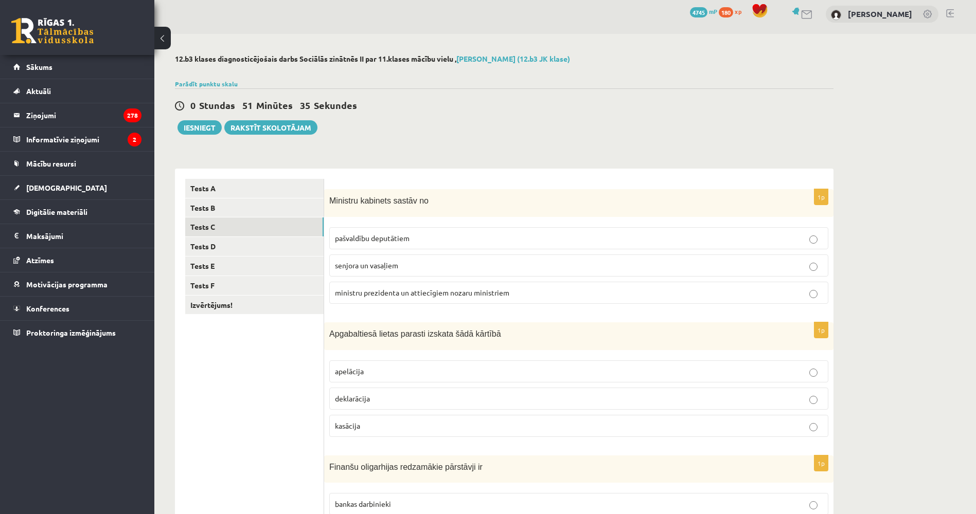
scroll to position [0, 0]
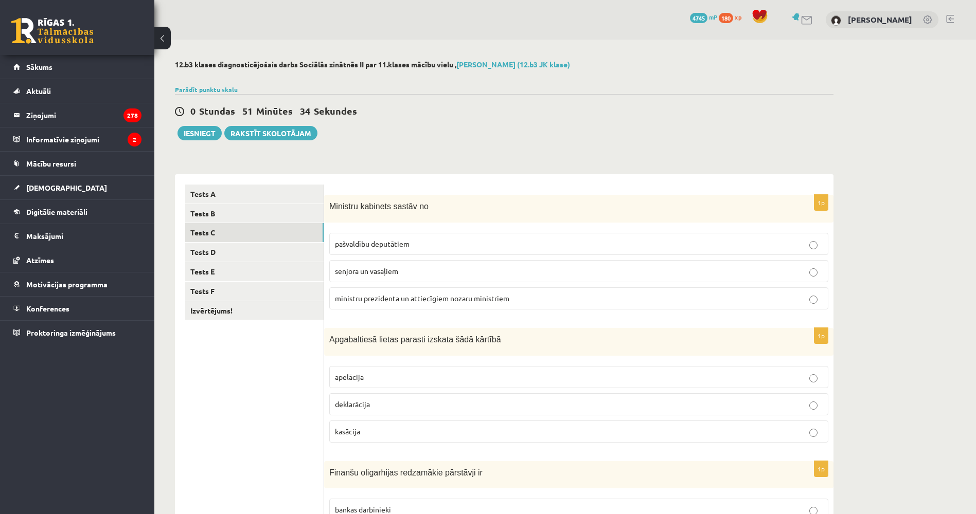
click at [367, 375] on p "apelācija" at bounding box center [579, 377] width 488 height 11
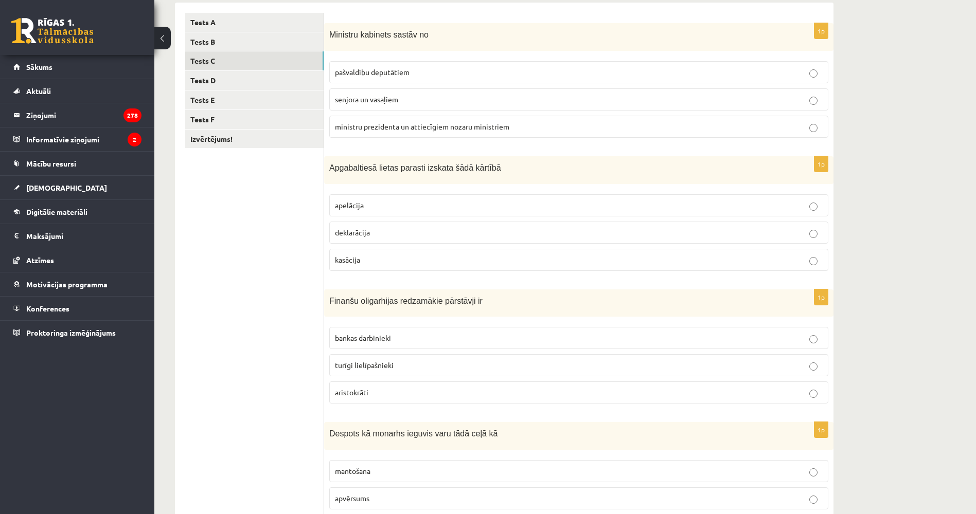
scroll to position [257, 0]
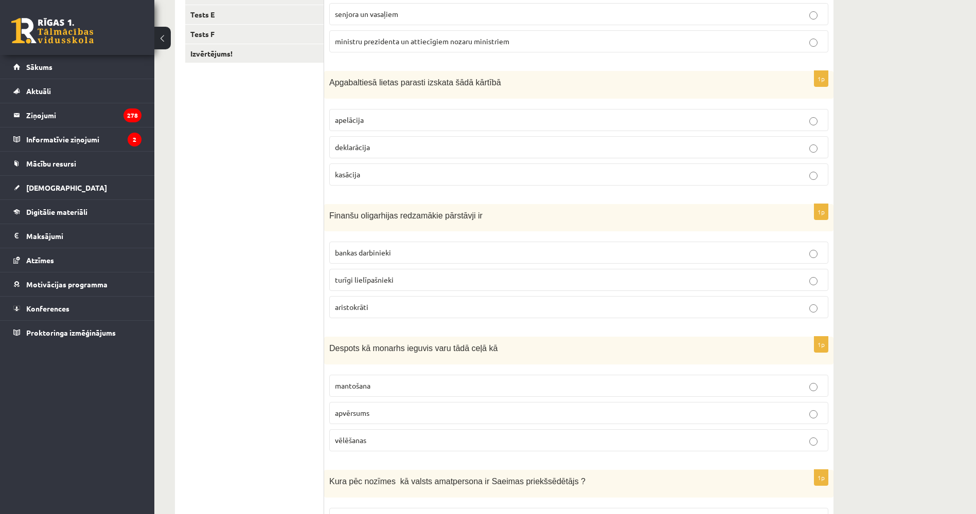
click at [369, 282] on span "turīgi lielīpašnieki" at bounding box center [364, 279] width 59 height 9
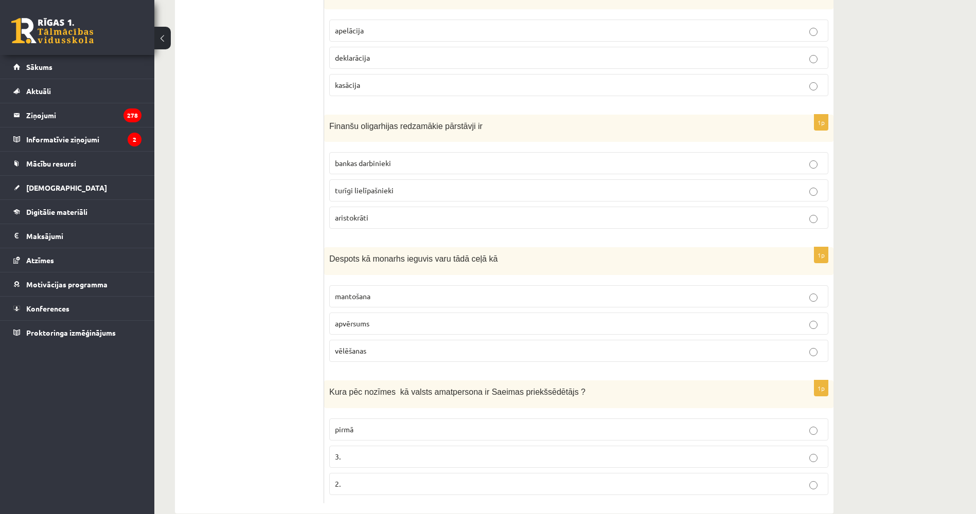
scroll to position [360, 0]
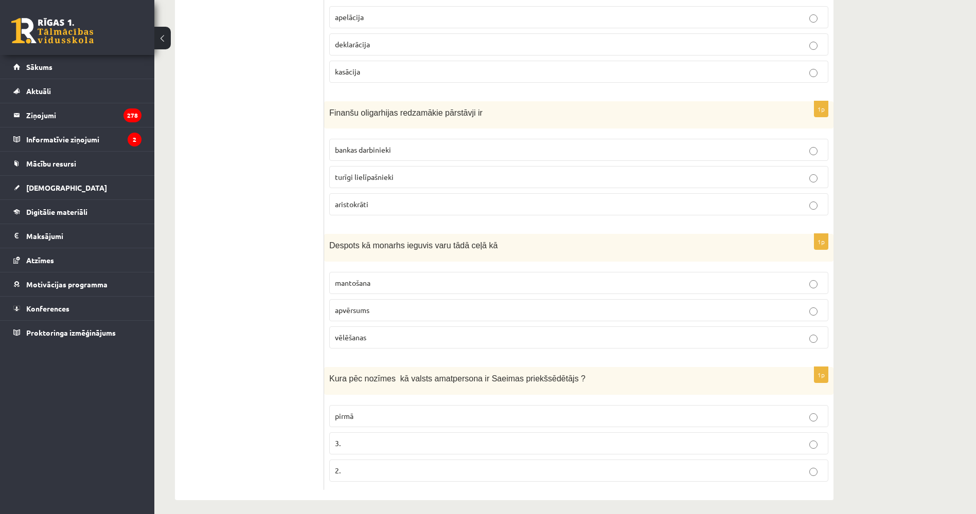
click at [365, 314] on span "apvērsums" at bounding box center [352, 310] width 34 height 9
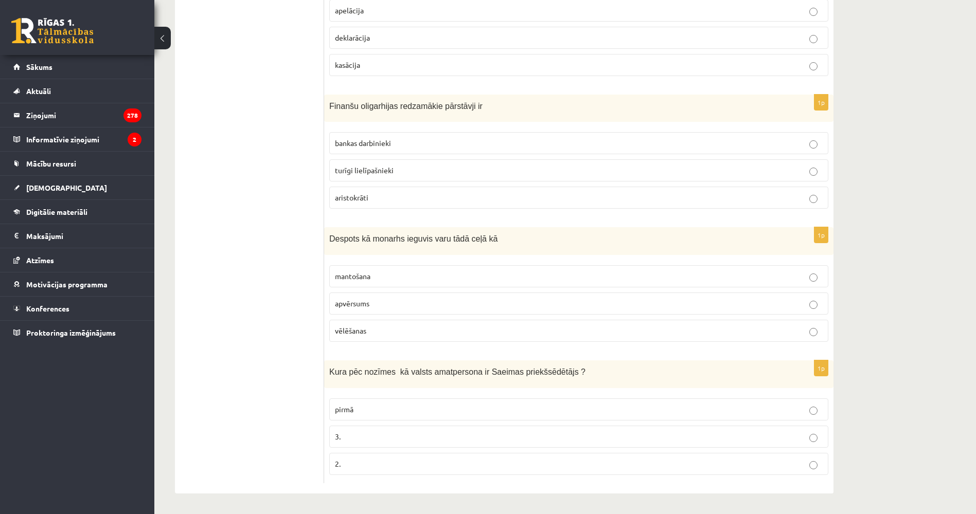
click at [355, 465] on p "2." at bounding box center [579, 464] width 488 height 11
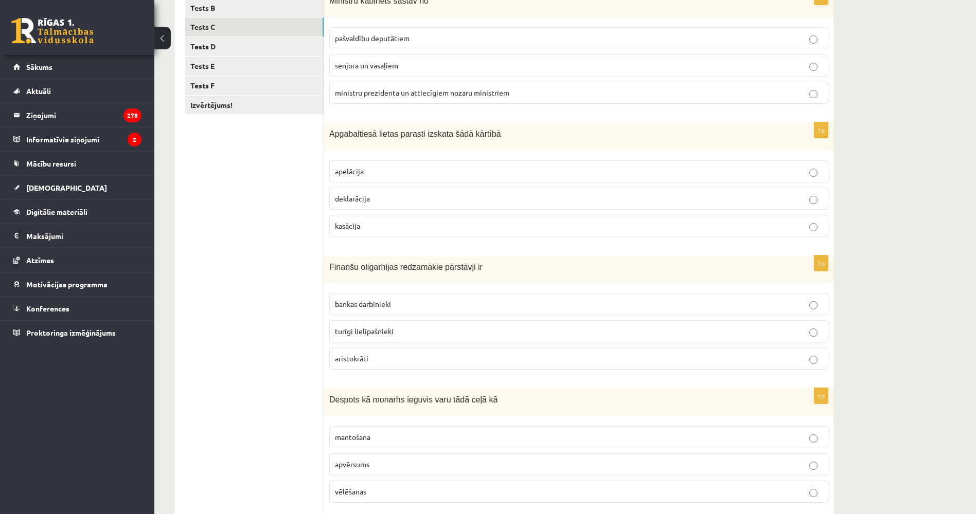
scroll to position [7, 0]
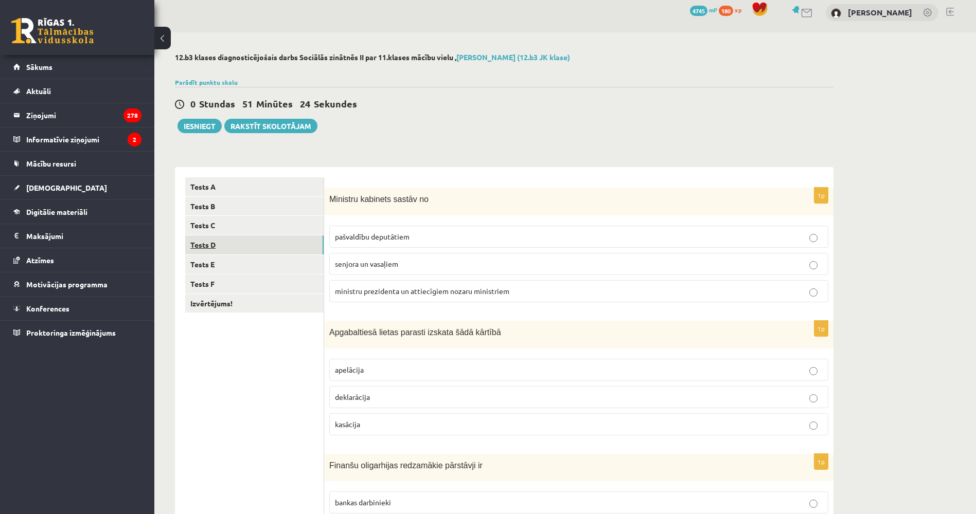
click at [250, 250] on link "Tests D" at bounding box center [254, 245] width 138 height 19
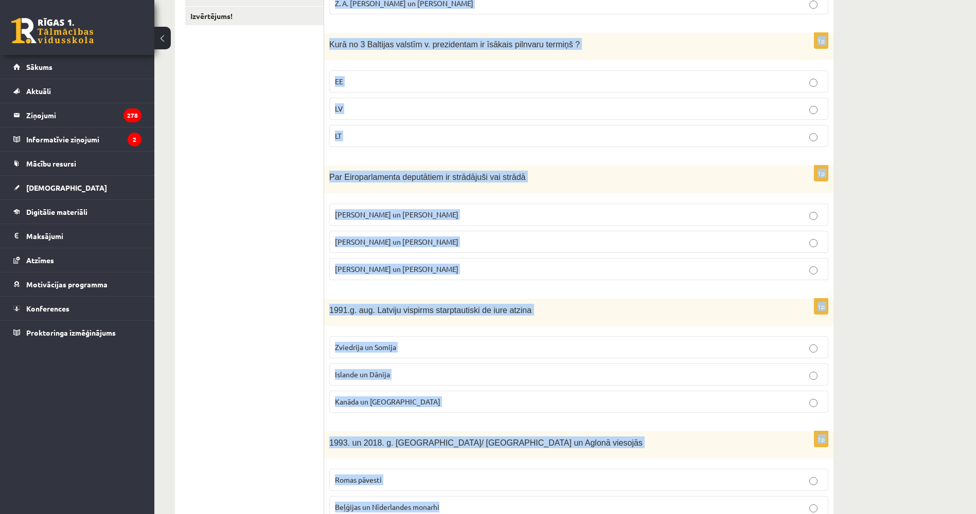
scroll to position [366, 0]
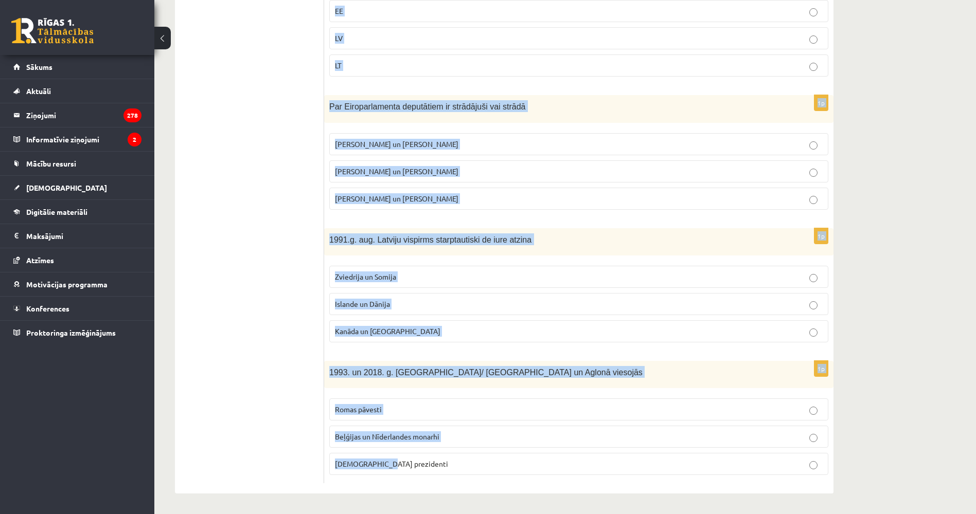
drag, startPoint x: 329, startPoint y: 199, endPoint x: 472, endPoint y: 470, distance: 307.0
click at [472, 470] on form "1p LR 2.brīvvalstī /kopš 1990.g./ āŗlietu ministra amatu ieņēma [PERSON_NAME] u…" at bounding box center [578, 151] width 489 height 664
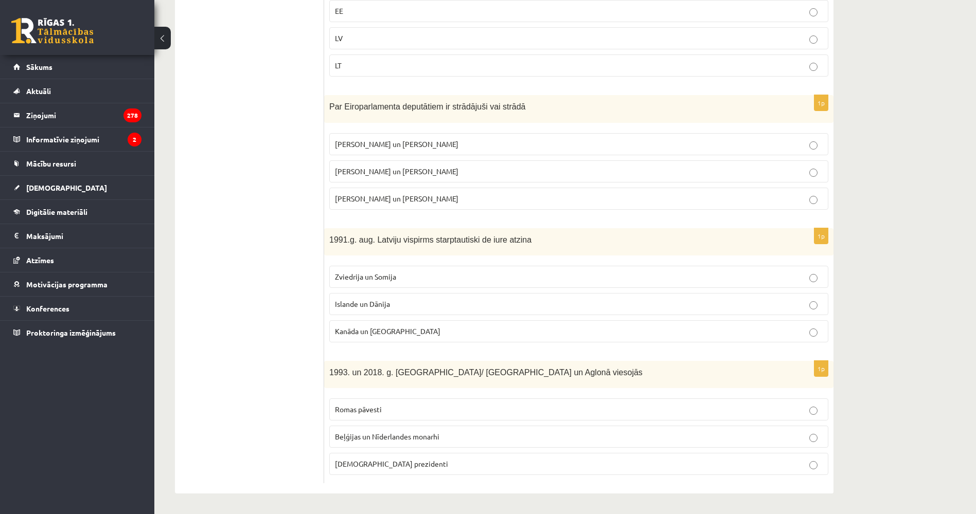
click at [263, 365] on ul "Tests A Tests B Tests C Tests D Tests E Tests F Izvērtējums!" at bounding box center [254, 151] width 139 height 664
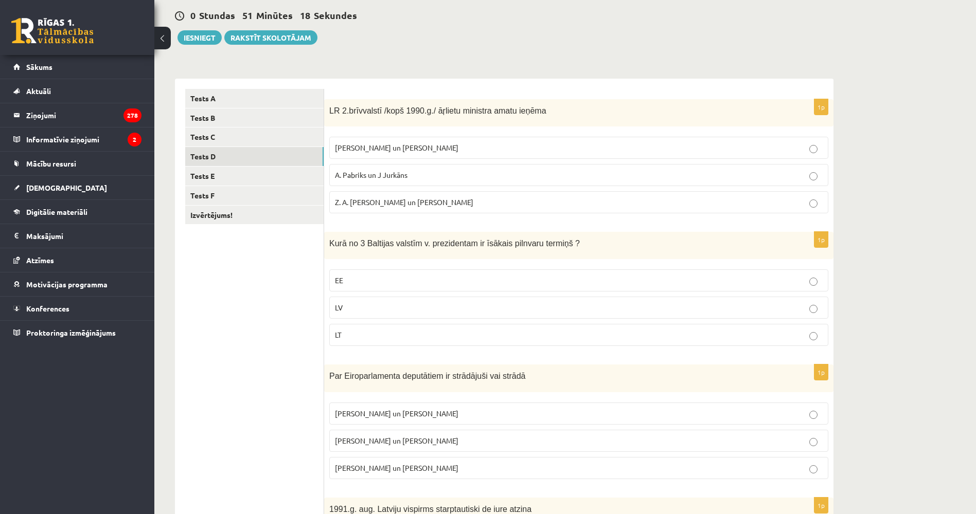
scroll to position [109, 0]
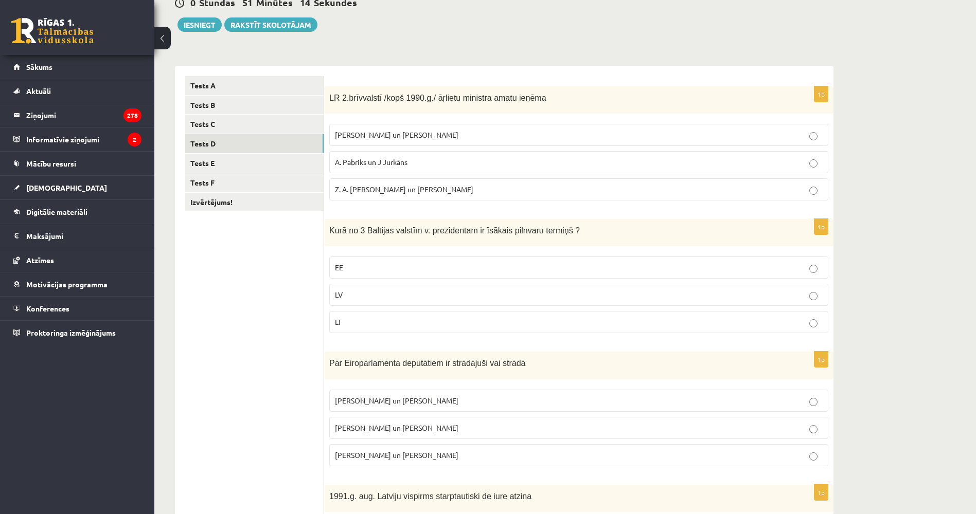
click at [272, 345] on ul "Tests A Tests B Tests C Tests D Tests E Tests F Izvērtējums!" at bounding box center [254, 408] width 139 height 664
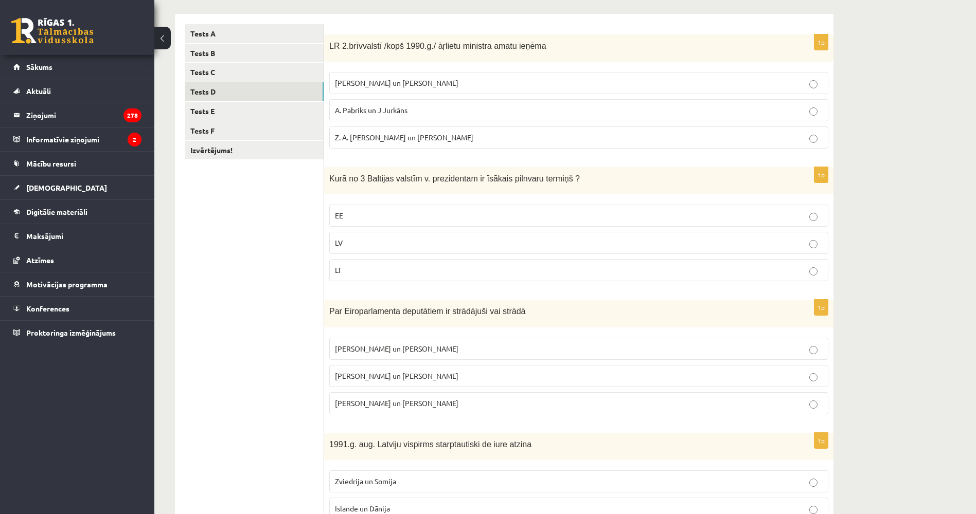
scroll to position [366, 0]
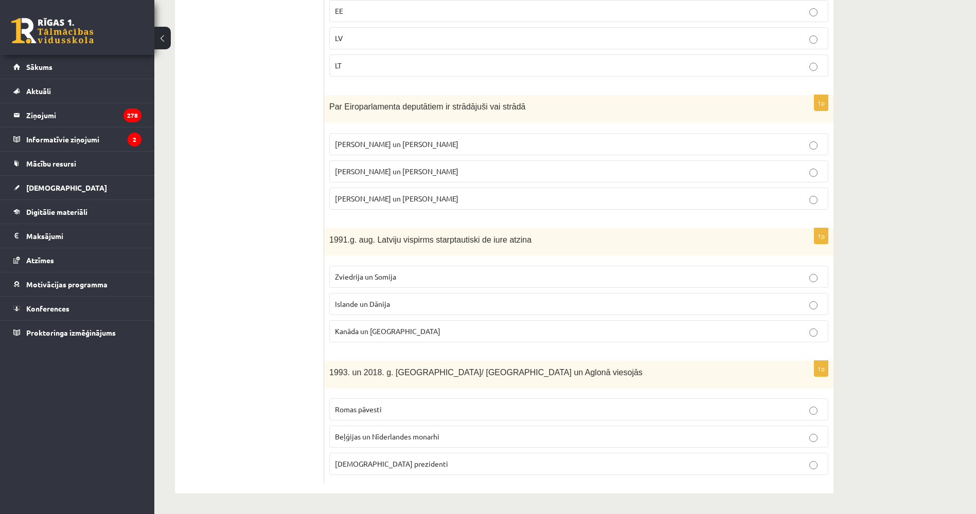
click at [375, 415] on p "Romas pāvesti" at bounding box center [579, 409] width 488 height 11
click at [368, 328] on span "Kanāda un [GEOGRAPHIC_DATA]" at bounding box center [387, 331] width 105 height 9
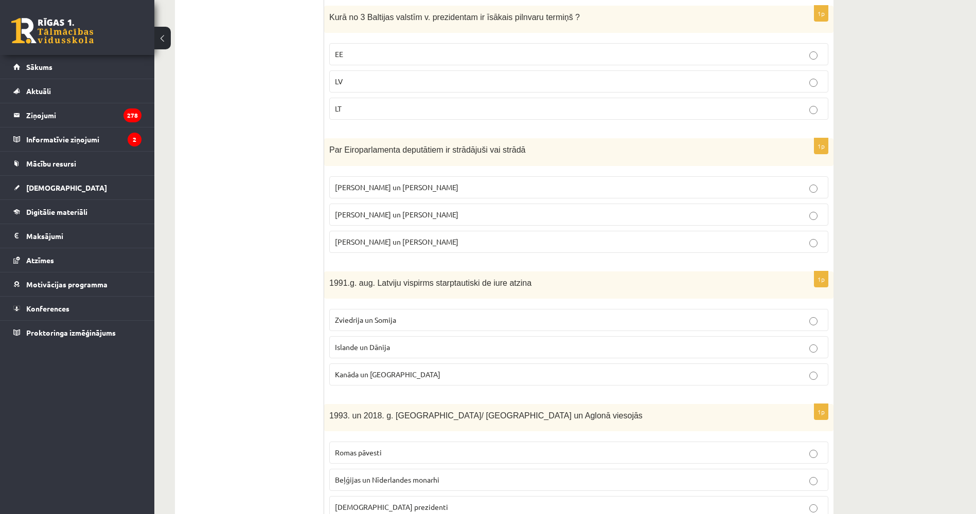
scroll to position [314, 0]
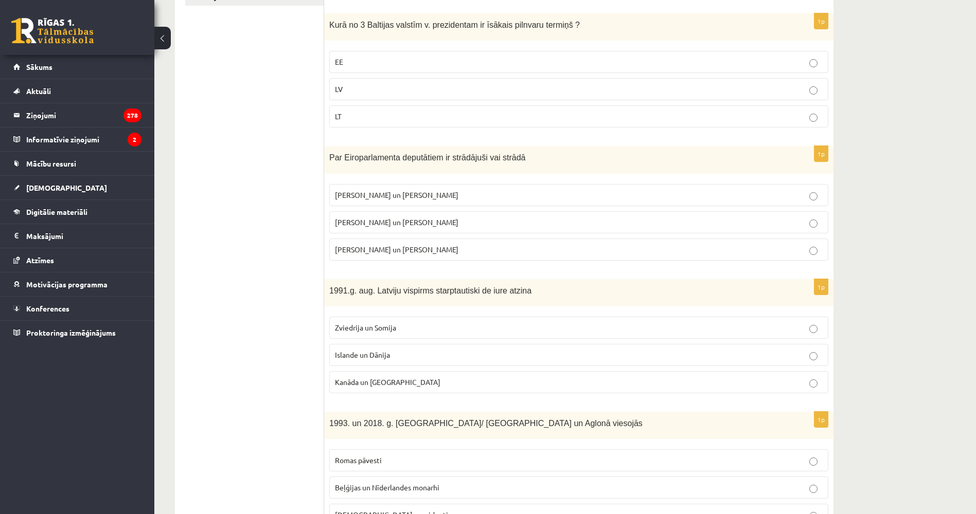
click at [390, 224] on span "[PERSON_NAME] un [PERSON_NAME]" at bounding box center [396, 222] width 123 height 9
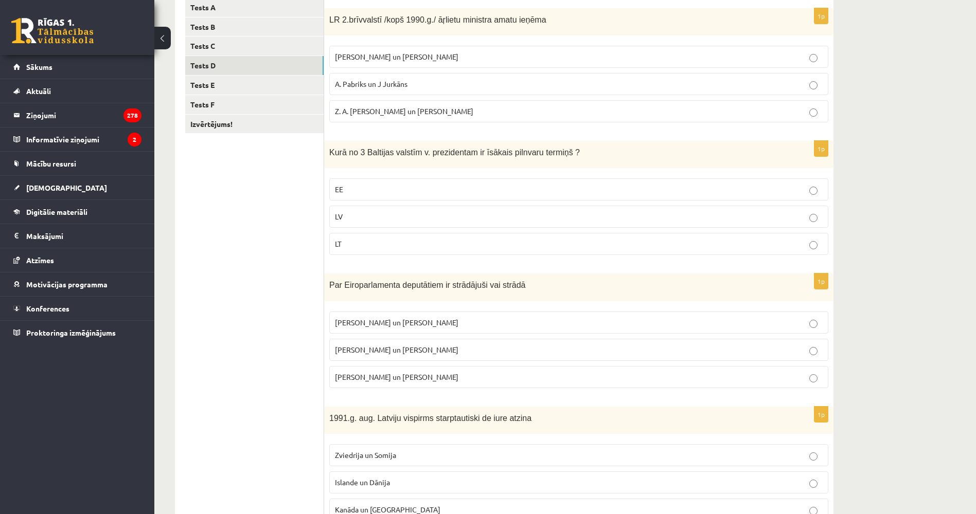
scroll to position [160, 0]
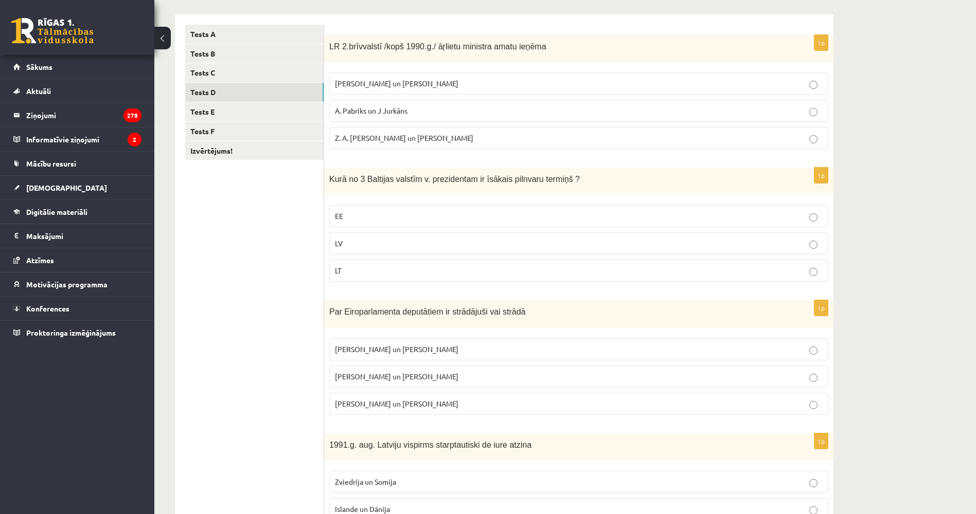
click at [382, 216] on p "EE" at bounding box center [579, 216] width 488 height 11
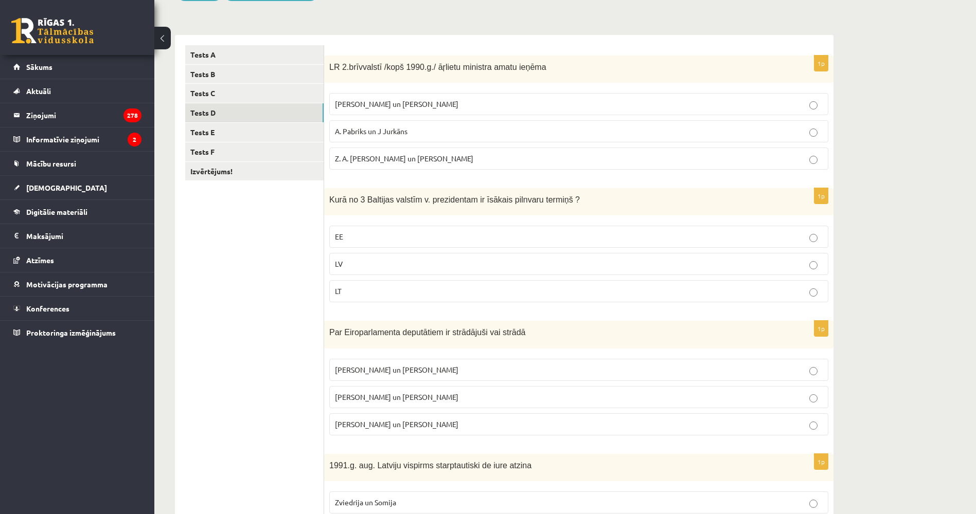
scroll to position [109, 0]
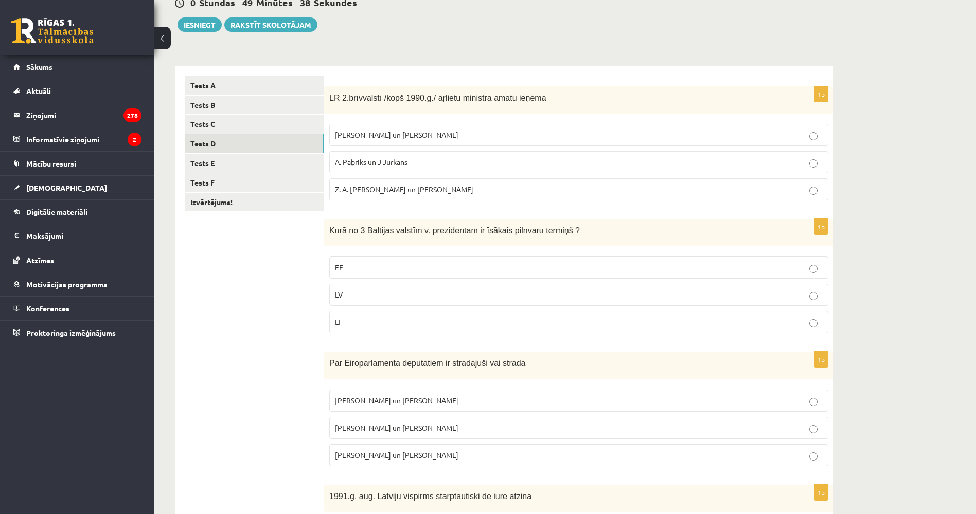
click at [396, 191] on span "Z. A. [PERSON_NAME] un [PERSON_NAME]" at bounding box center [404, 189] width 138 height 9
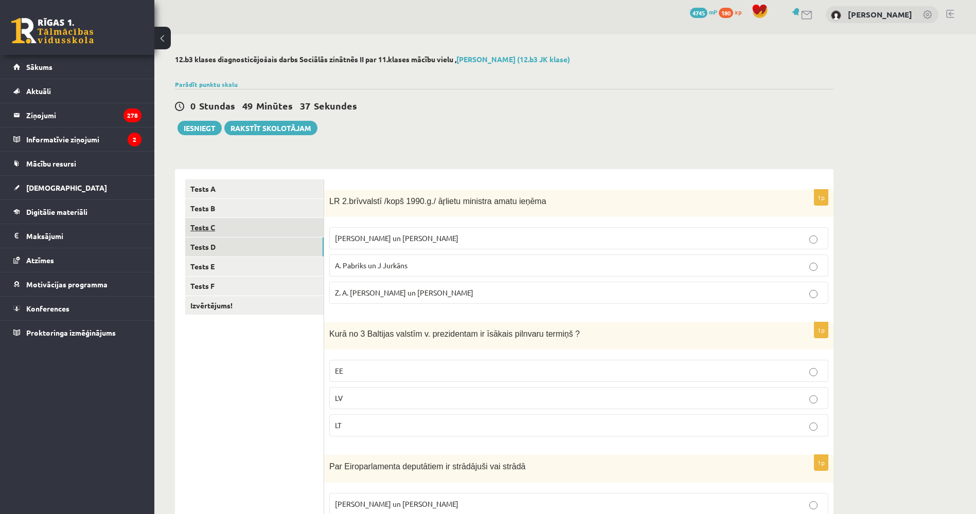
scroll to position [0, 0]
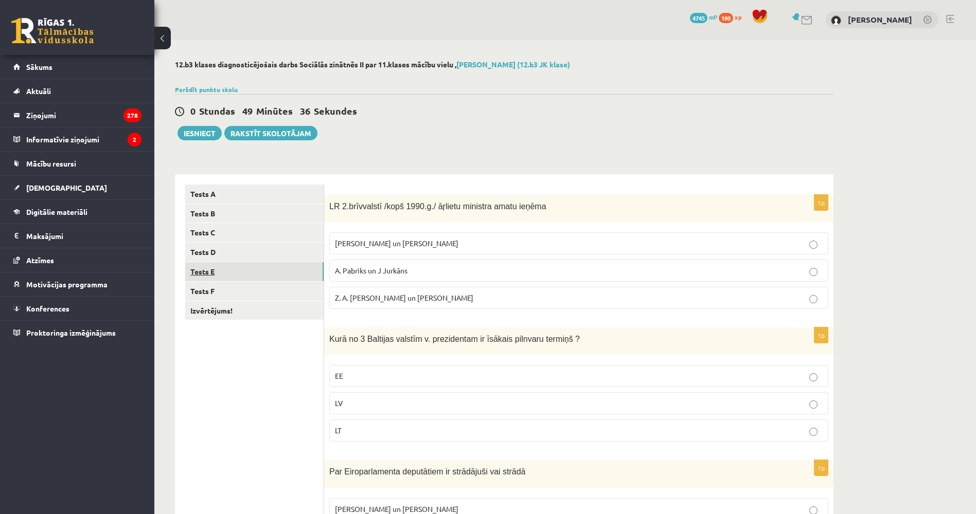
click at [246, 274] on link "Tests E" at bounding box center [254, 271] width 138 height 19
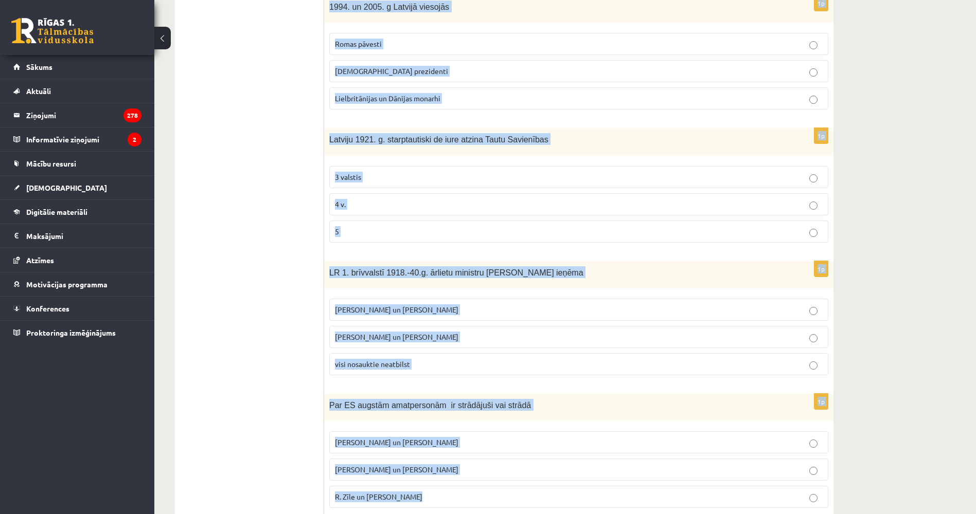
scroll to position [366, 0]
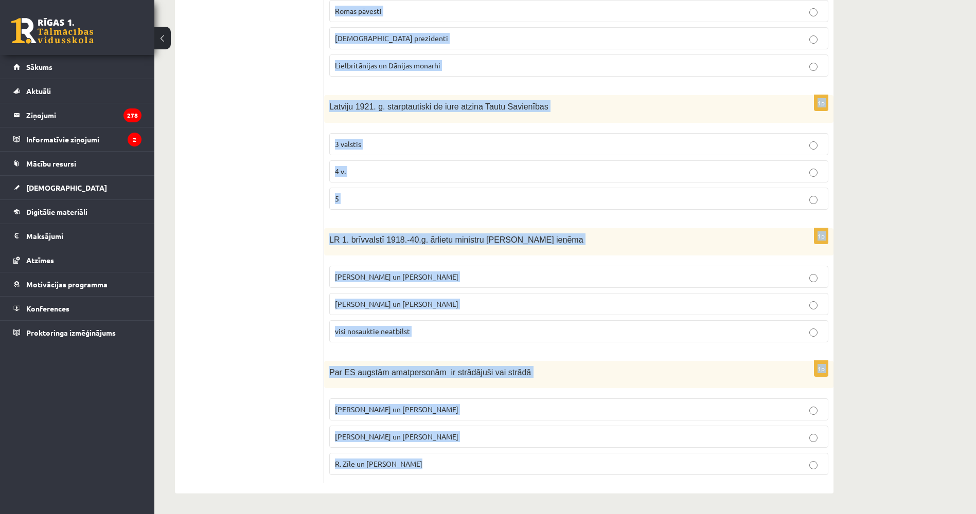
drag, startPoint x: 330, startPoint y: 205, endPoint x: 461, endPoint y: 480, distance: 304.7
click at [461, 480] on form "1p [PERSON_NAME] un [PERSON_NAME] ir strādājuši vai strādā tādās starptautiskās…" at bounding box center [578, 151] width 489 height 664
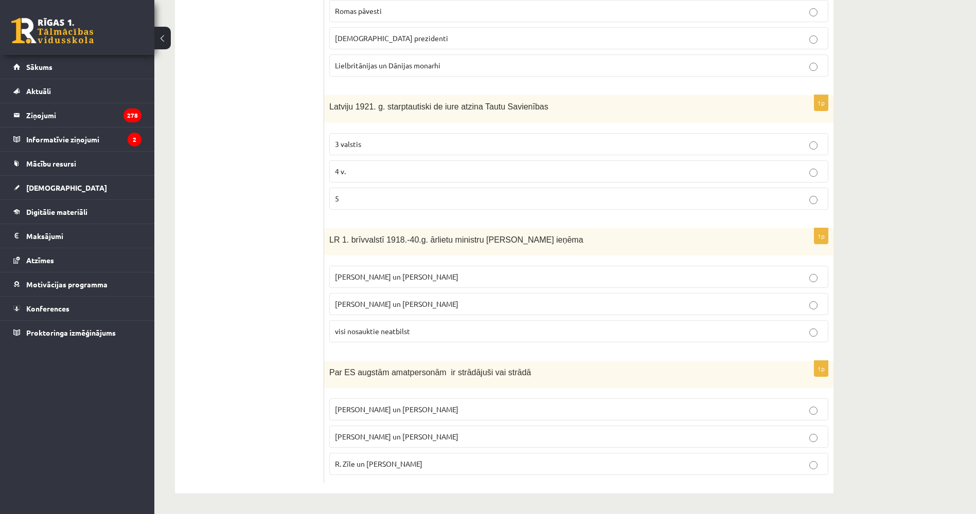
click at [277, 365] on ul "Tests A Tests B Tests C Tests D Tests E Tests F Izvērtējums!" at bounding box center [254, 151] width 139 height 664
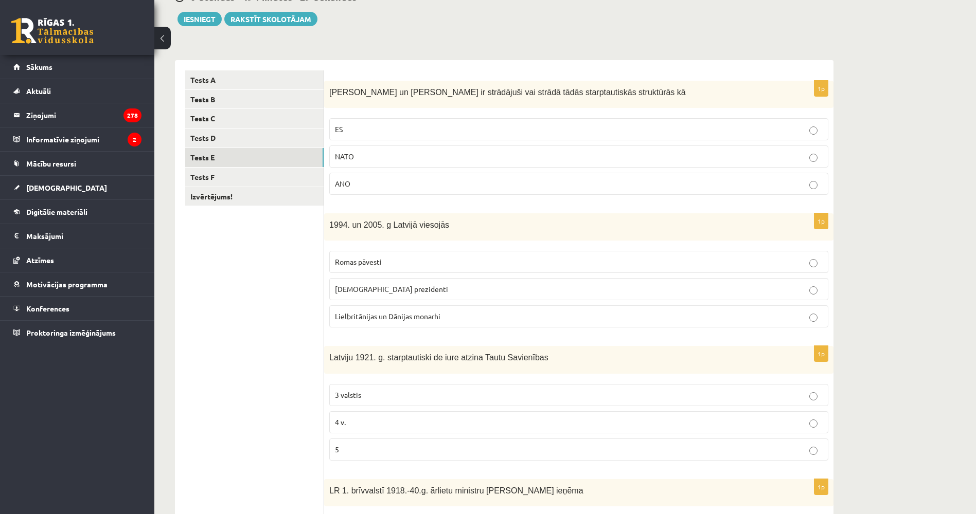
scroll to position [109, 0]
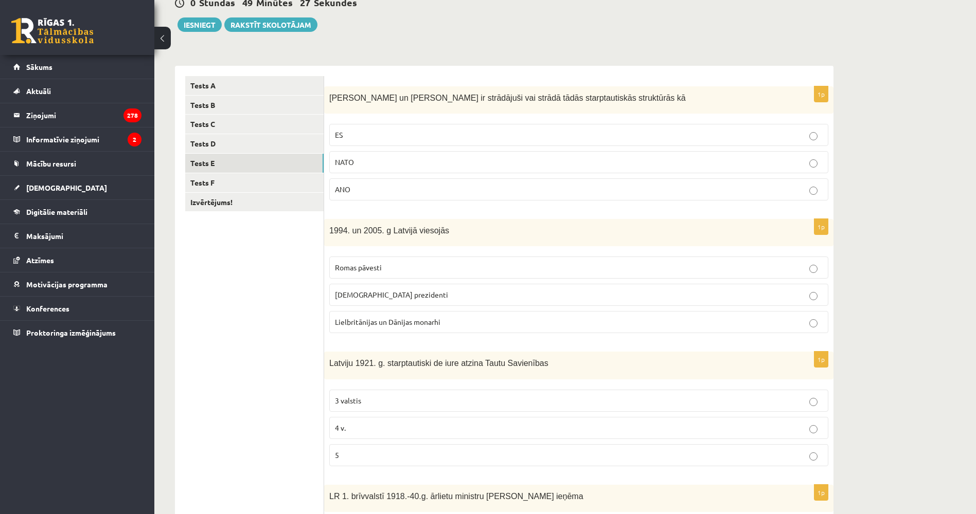
click at [418, 139] on p "ES" at bounding box center [579, 135] width 488 height 11
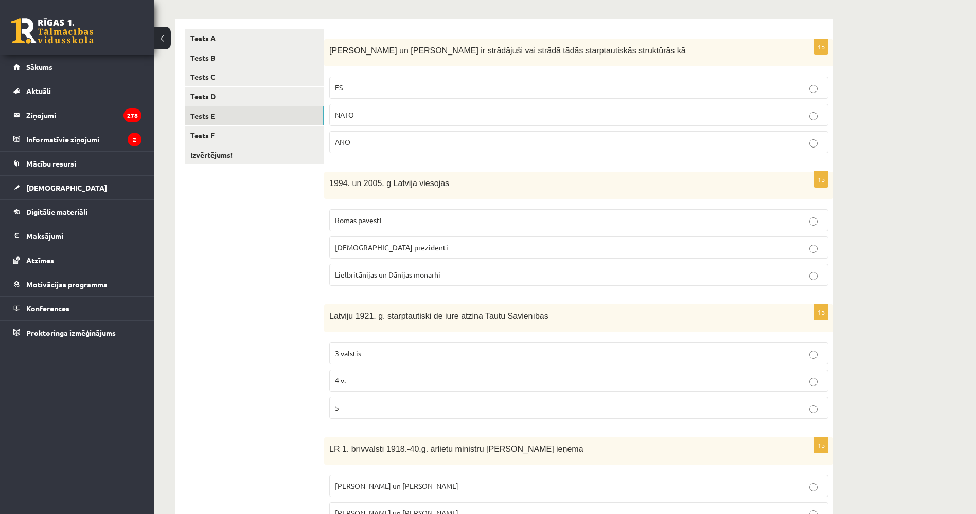
scroll to position [160, 0]
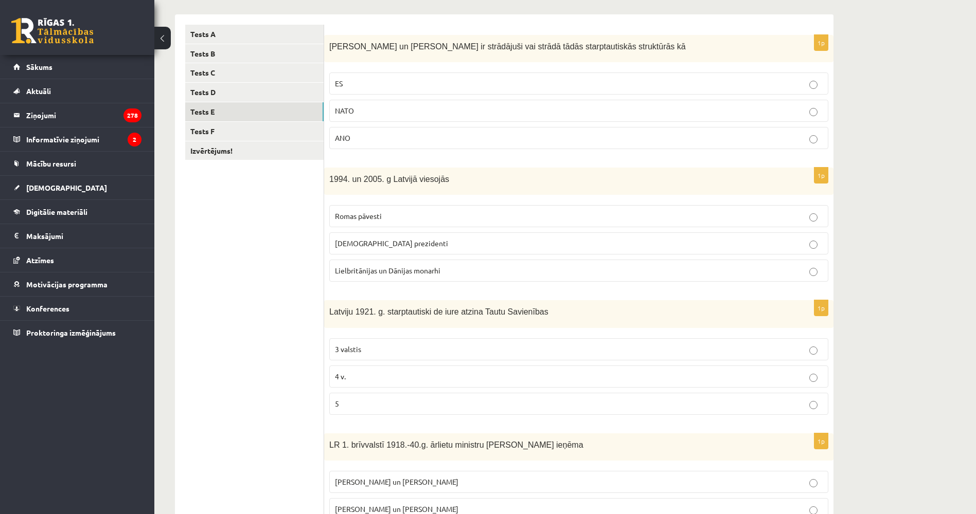
click at [369, 218] on span "Romas pāvesti" at bounding box center [358, 215] width 47 height 9
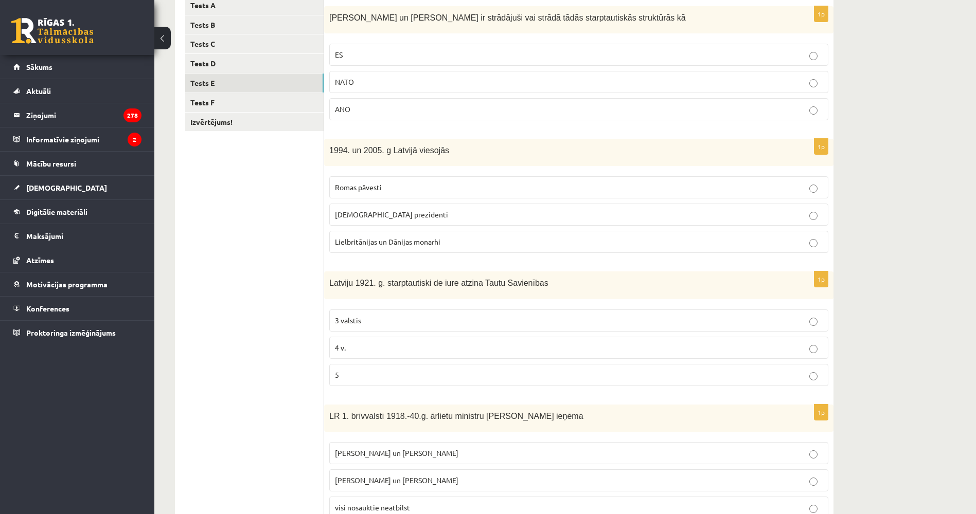
scroll to position [211, 0]
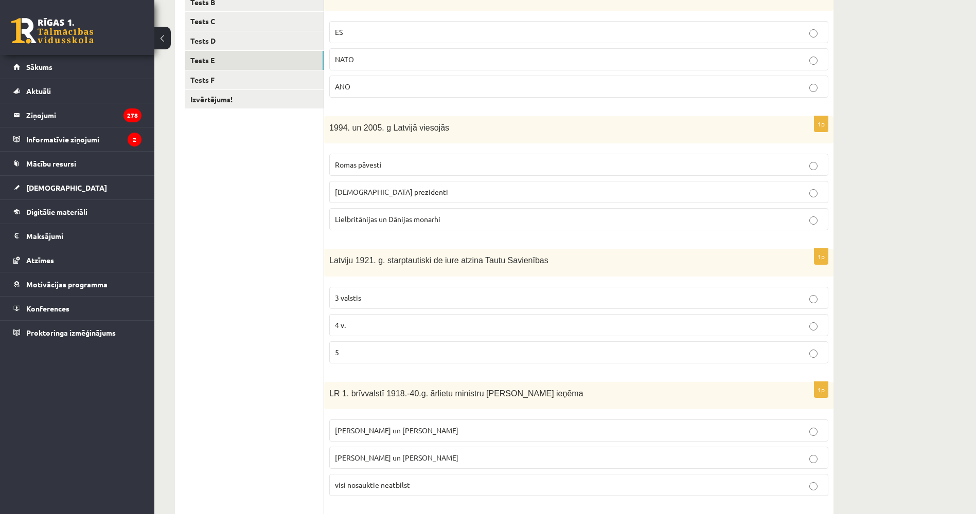
click at [350, 330] on p "4 v." at bounding box center [579, 325] width 488 height 11
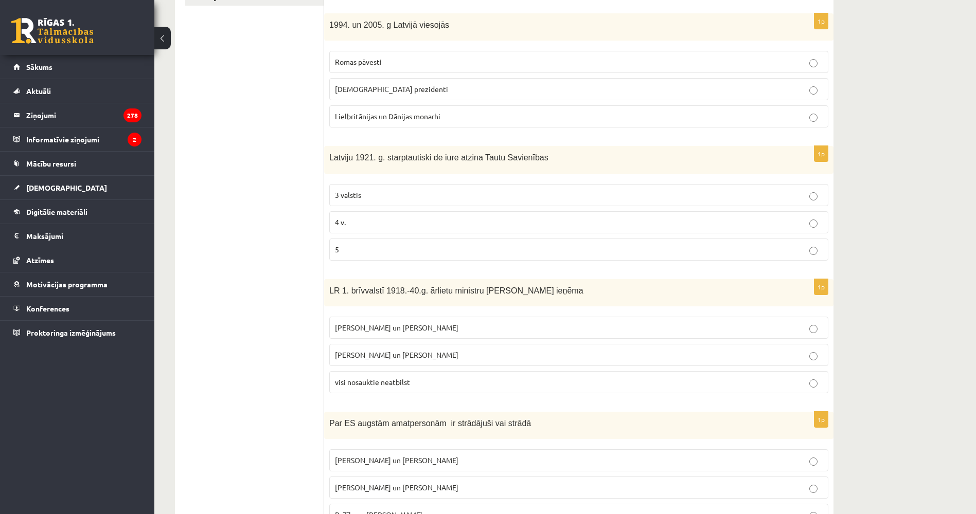
scroll to position [366, 0]
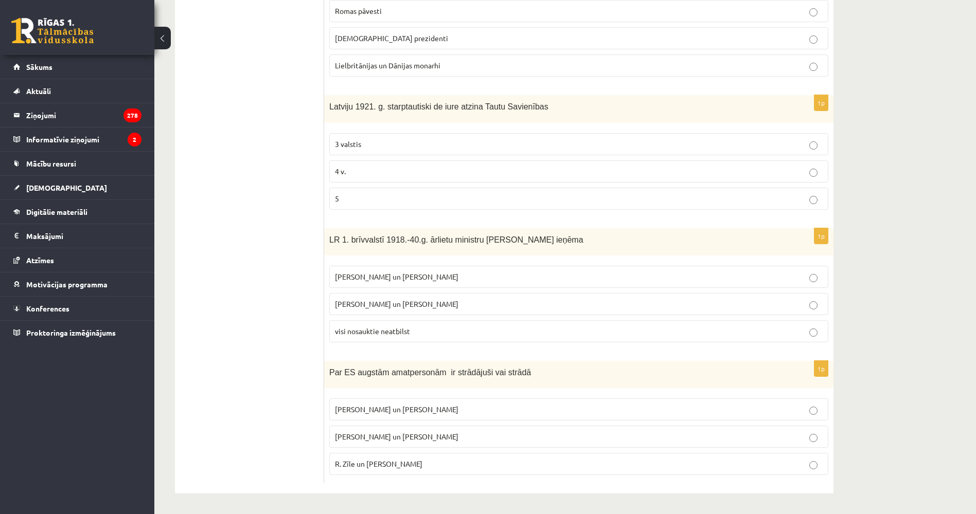
click at [371, 275] on span "[PERSON_NAME] un [PERSON_NAME]" at bounding box center [396, 276] width 123 height 9
click at [394, 461] on span "R. Zīle un [PERSON_NAME]" at bounding box center [378, 463] width 87 height 9
click at [223, 365] on ul "Tests A Tests B Tests C Tests D Tests E Tests F Izvērtējums!" at bounding box center [254, 151] width 139 height 664
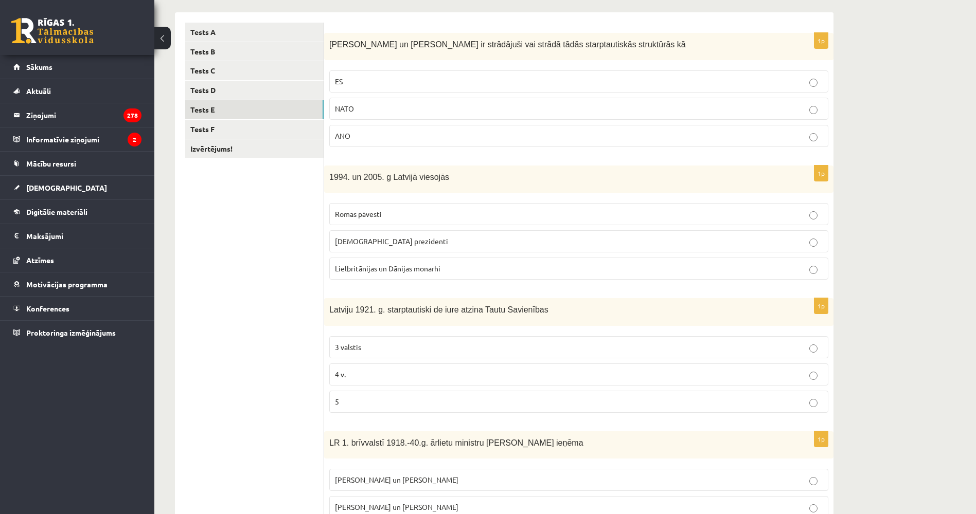
scroll to position [160, 0]
click at [233, 137] on link "Tests F" at bounding box center [254, 131] width 138 height 19
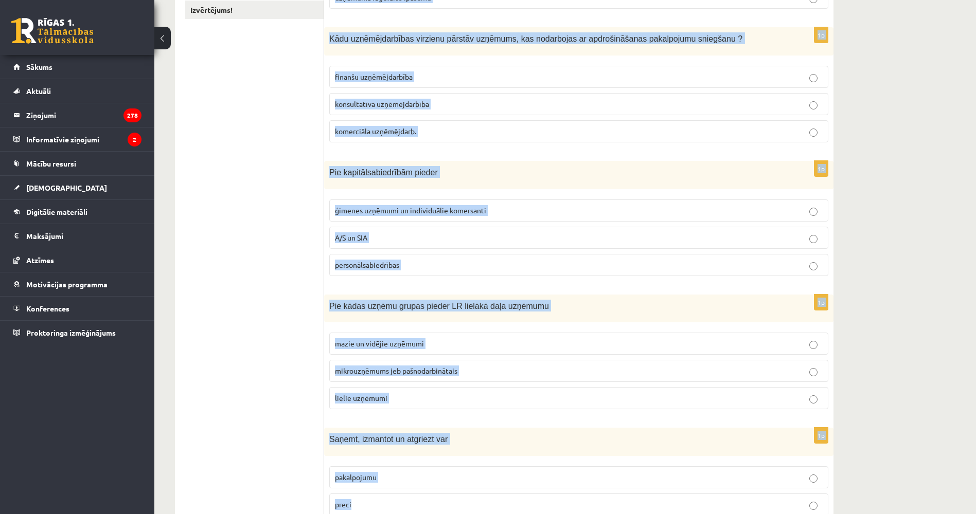
scroll to position [369, 0]
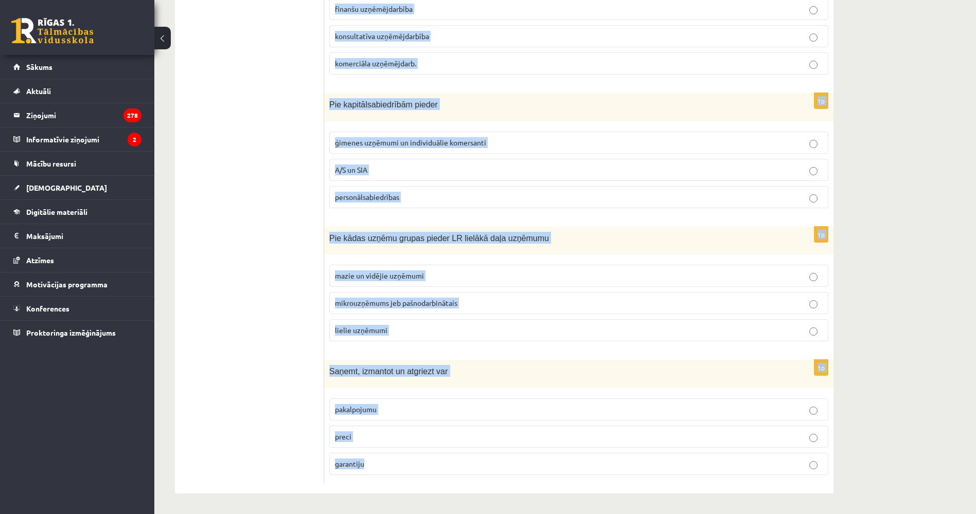
drag, startPoint x: 328, startPoint y: 45, endPoint x: 486, endPoint y: 480, distance: 462.5
click at [486, 480] on form "1p SIA dibinātājs atbild un riskē ar savu peļņas daļu visu savu īpašumu uzņēmum…" at bounding box center [578, 150] width 489 height 668
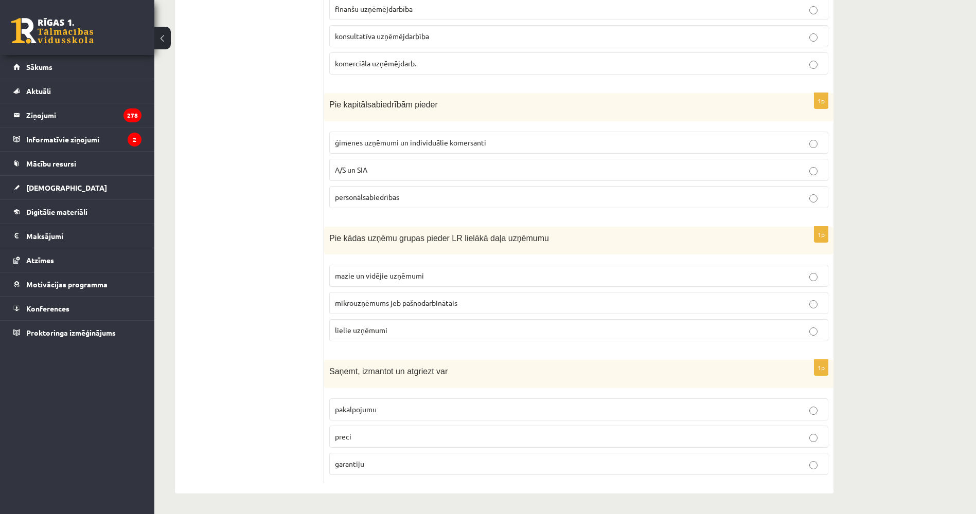
click at [282, 197] on ul "Tests A Tests B Tests C Tests D Tests E Tests F Izvērtējums!" at bounding box center [254, 150] width 139 height 668
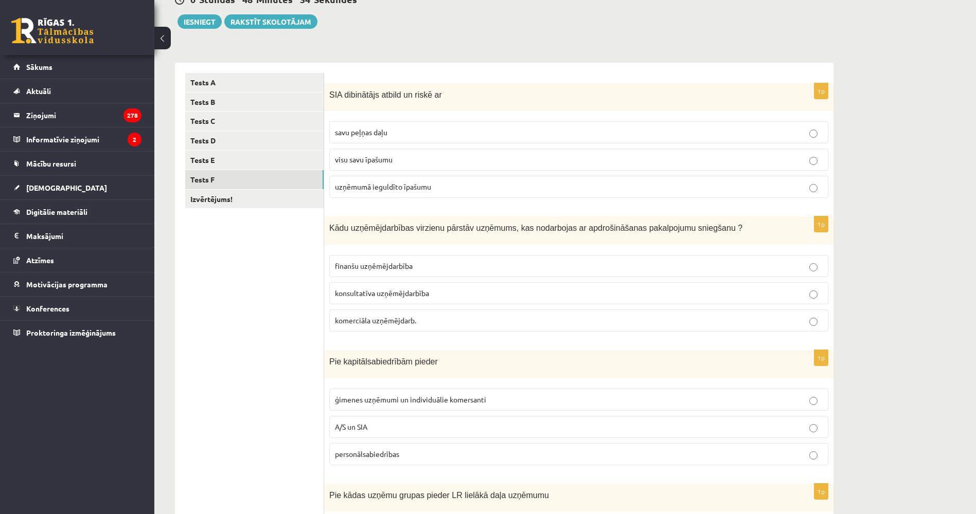
scroll to position [112, 0]
click at [451, 193] on label "uzņēmumā ieguldīto īpašumu" at bounding box center [578, 186] width 499 height 22
click at [377, 264] on span "finanšu uzņēmējdarbība" at bounding box center [374, 265] width 78 height 9
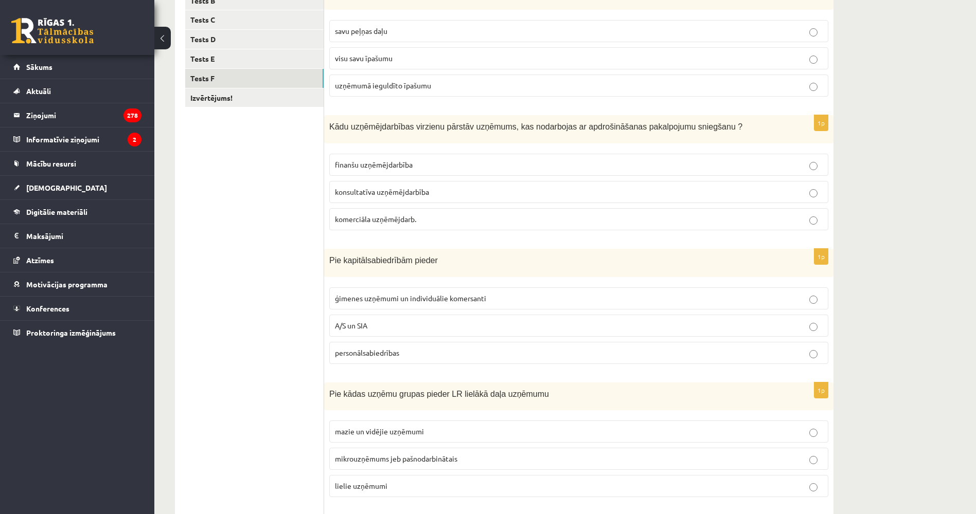
scroll to position [215, 0]
click at [353, 321] on span "A/S un SIA" at bounding box center [351, 323] width 32 height 9
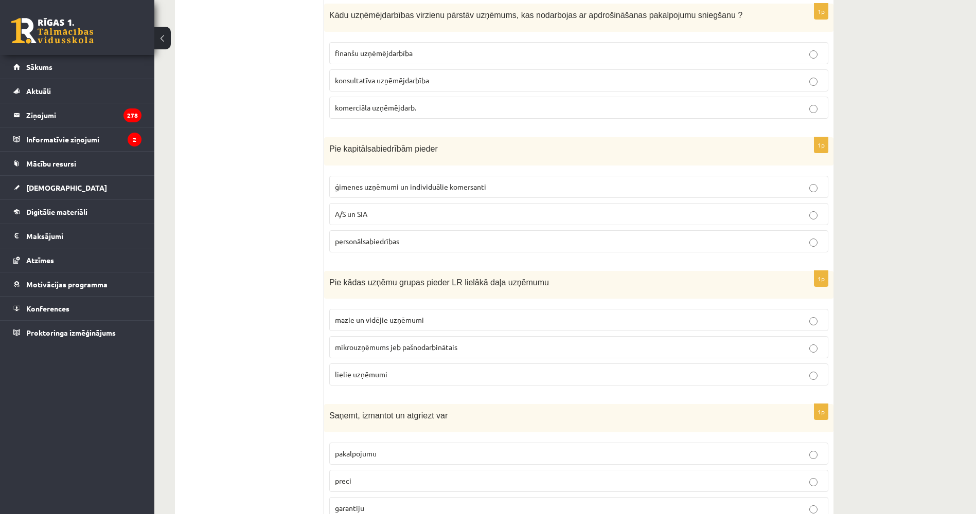
scroll to position [369, 0]
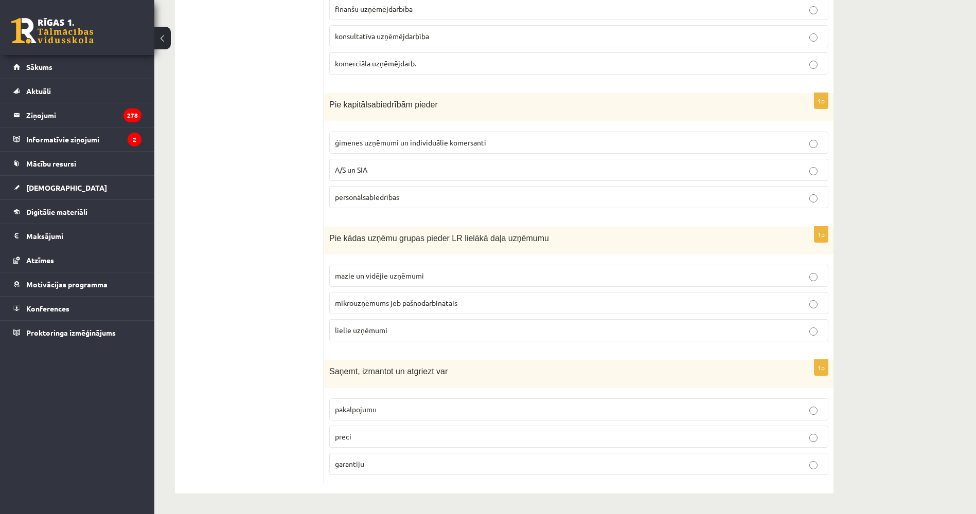
click at [390, 281] on p "mazie un vidējie uzņēmumi" at bounding box center [579, 276] width 488 height 11
click at [340, 436] on span "preci" at bounding box center [343, 436] width 16 height 9
click at [294, 273] on ul "Tests A Tests B Tests C Tests D Tests E Tests F Izvērtējums!" at bounding box center [254, 150] width 139 height 668
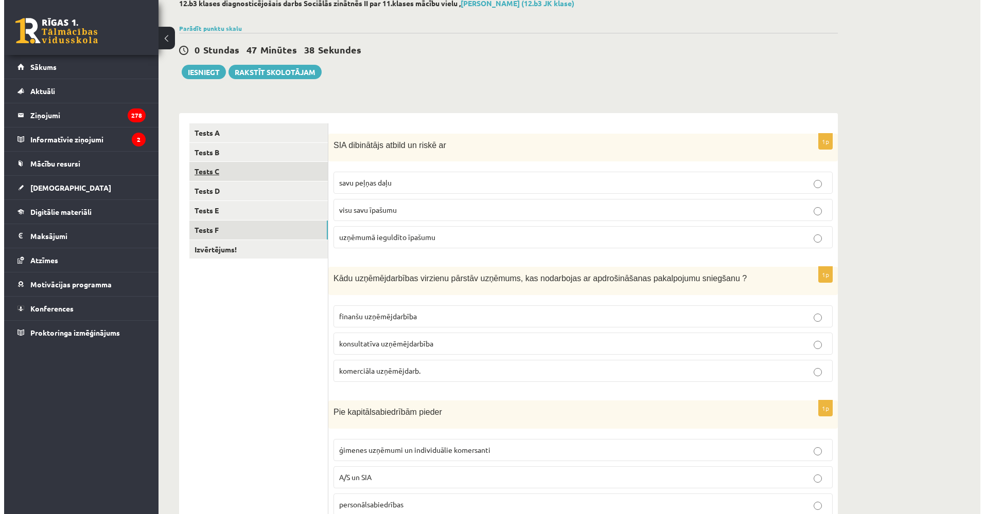
scroll to position [0, 0]
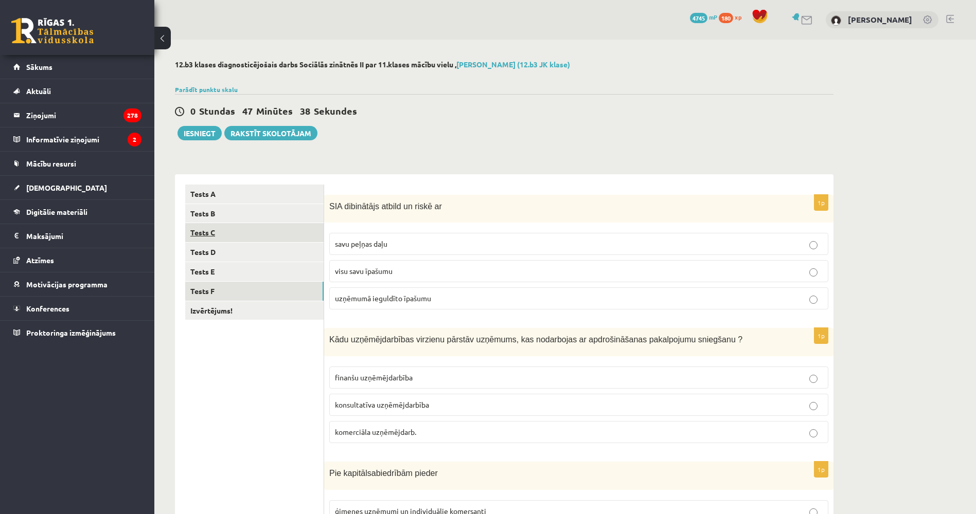
drag, startPoint x: 280, startPoint y: 299, endPoint x: 272, endPoint y: 230, distance: 69.4
click at [256, 314] on link "Izvērtējums!" at bounding box center [254, 310] width 138 height 19
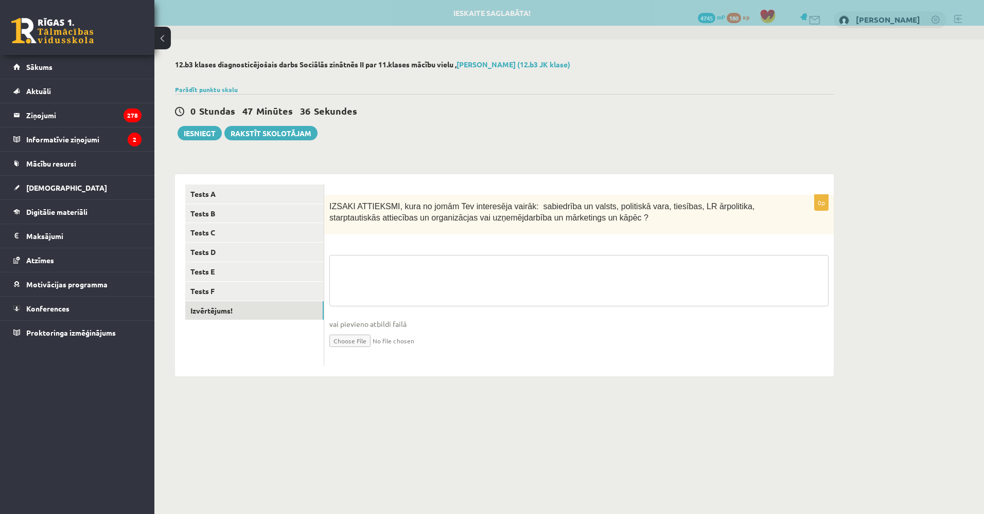
click at [380, 285] on textarea at bounding box center [578, 280] width 499 height 51
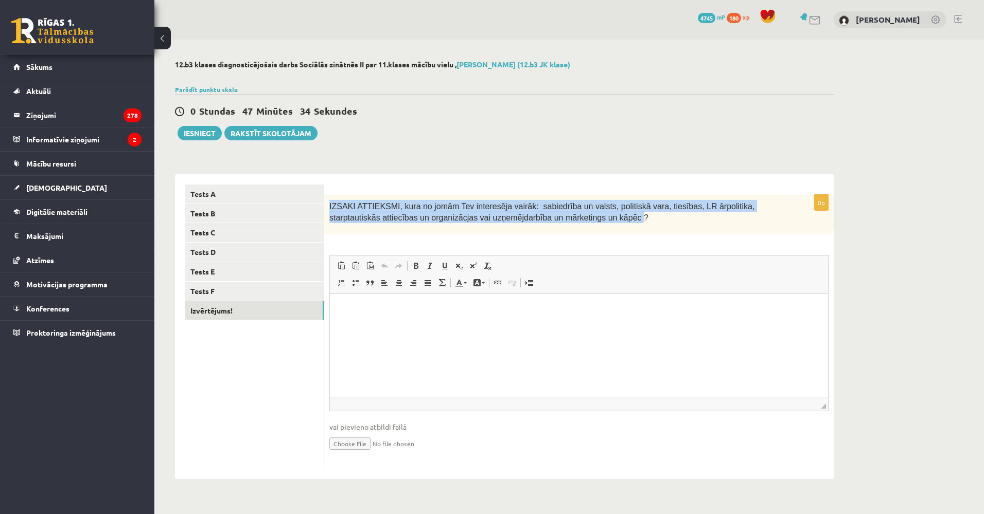
drag, startPoint x: 558, startPoint y: 219, endPoint x: 326, endPoint y: 207, distance: 232.9
click at [326, 207] on div "IZSAKI ATTIEKSMI, kura no jomām Tev interesēja vairāk: sabiedrība un valsts, po…" at bounding box center [578, 215] width 509 height 40
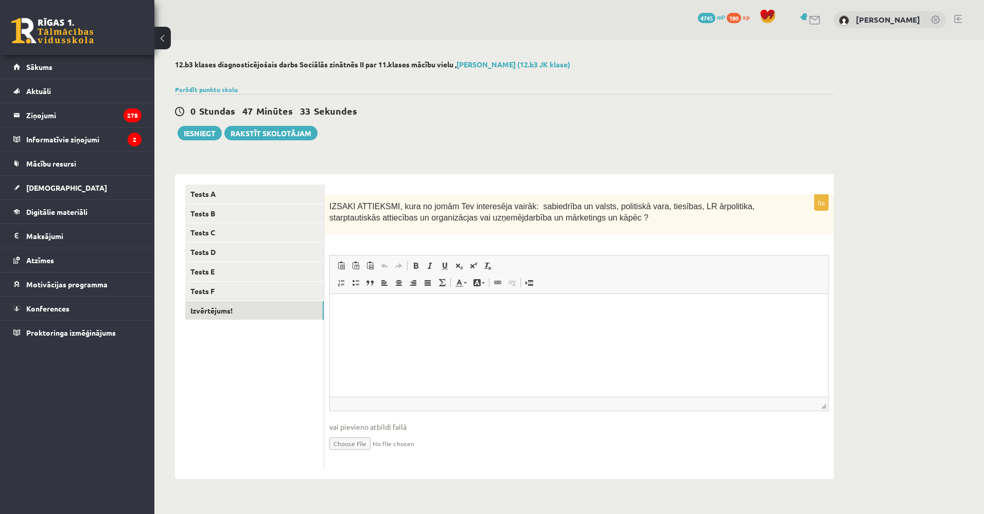
click at [574, 219] on p "IZSAKI ATTIEKSMI, kura no jomām Tev interesēja vairāk: sabiedrība un valsts, po…" at bounding box center [553, 211] width 448 height 23
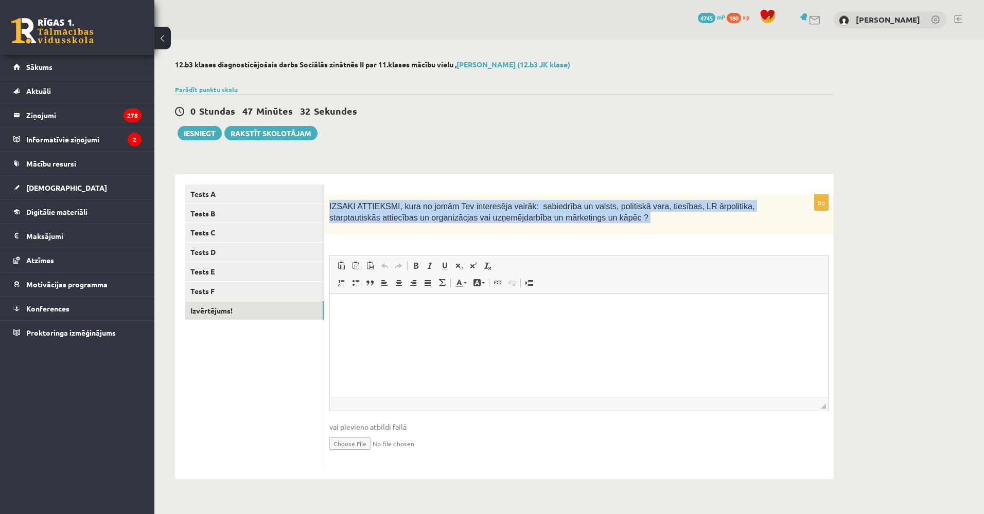
drag, startPoint x: 446, startPoint y: 211, endPoint x: 326, endPoint y: 204, distance: 120.1
click at [326, 204] on div "IZSAKI ATTIEKSMI, kura no jomām Tev interesēja vairāk: sabiedrība un valsts, po…" at bounding box center [578, 215] width 509 height 40
click at [419, 248] on div "0p IZSAKI ATTIEKSMI, kura no jomām Tev interesēja vairāk: sabiedrība un valsts,…" at bounding box center [578, 332] width 509 height 274
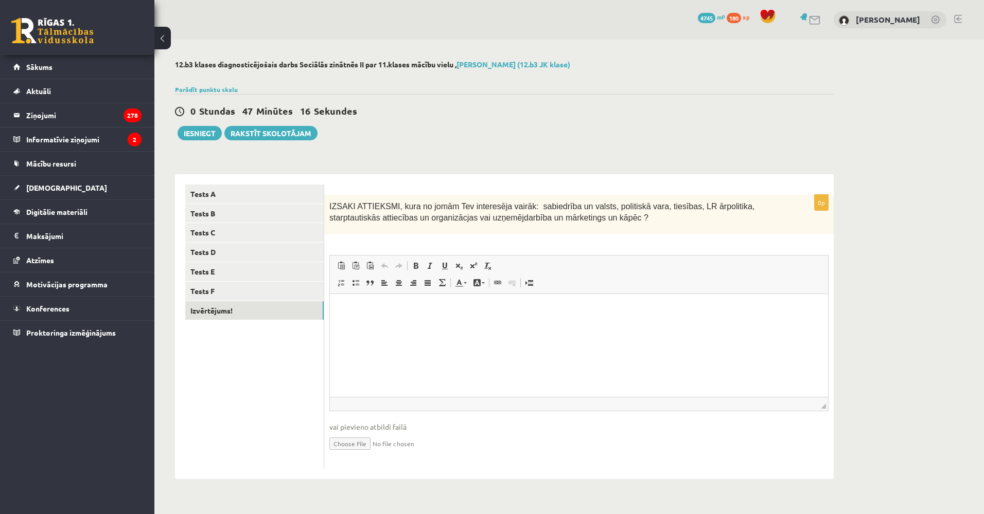
click at [253, 388] on ul "Tests A Tests B Tests C Tests D Tests E Tests F Izvērtējums!" at bounding box center [254, 327] width 139 height 284
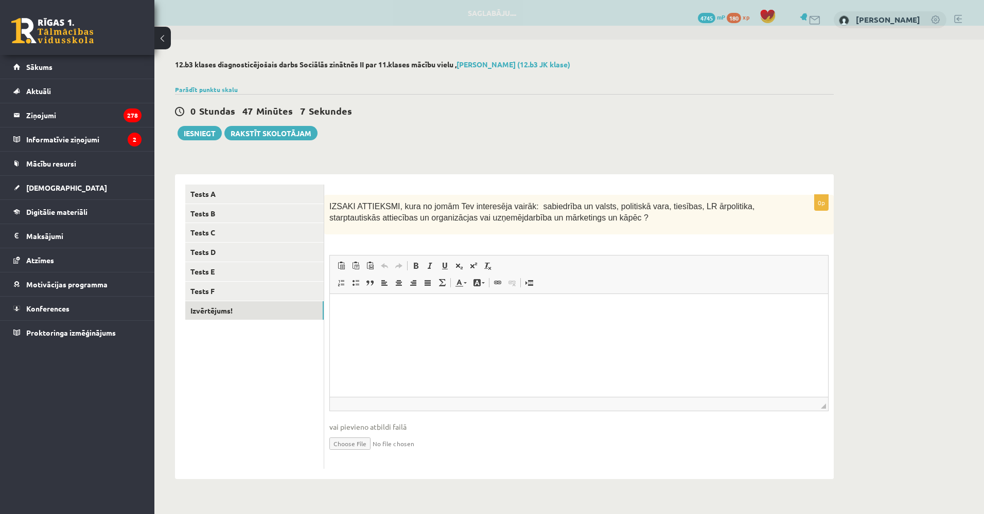
click at [441, 324] on html at bounding box center [579, 309] width 498 height 31
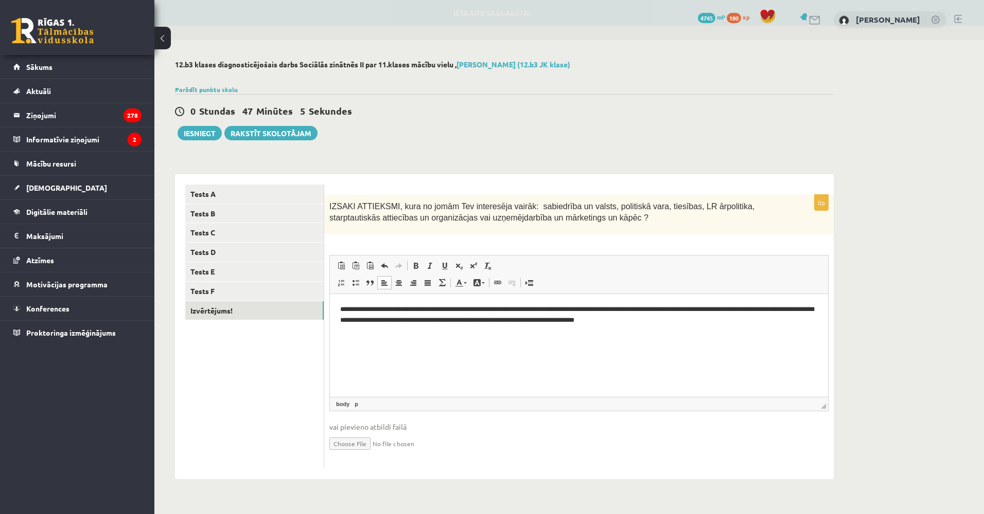
click at [221, 360] on ul "Tests A Tests B Tests C Tests D Tests E Tests F Izvērtējums!" at bounding box center [254, 327] width 139 height 284
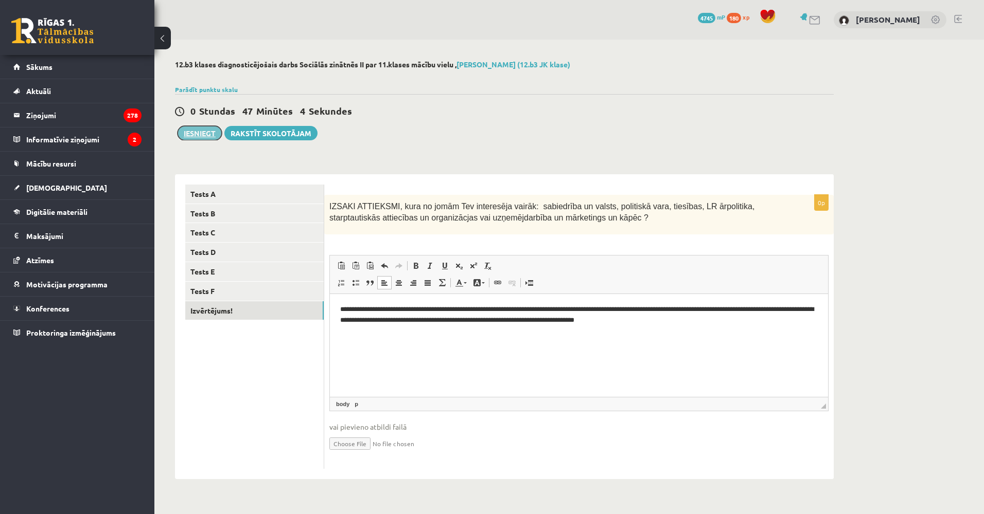
click at [195, 135] on button "Iesniegt" at bounding box center [199, 133] width 44 height 14
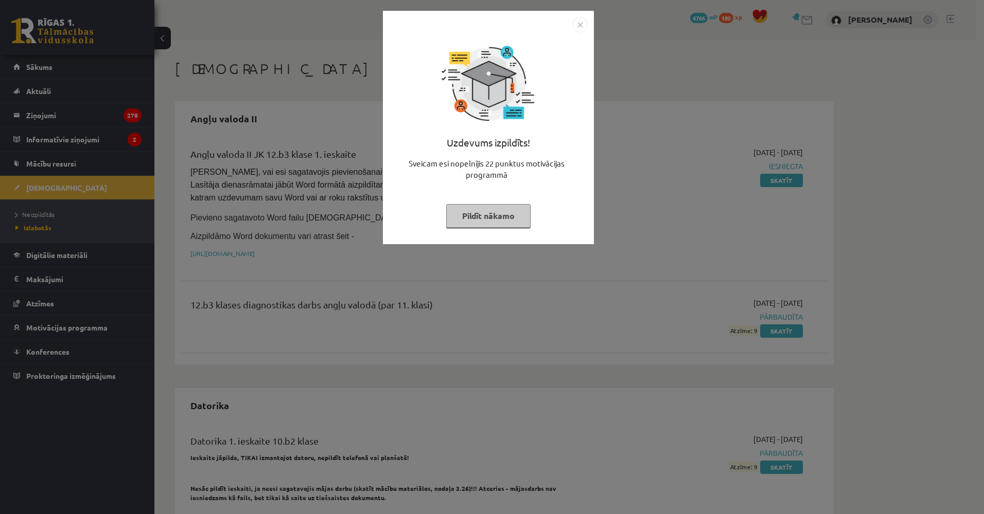
drag, startPoint x: 233, startPoint y: 239, endPoint x: 226, endPoint y: 240, distance: 6.7
click at [232, 239] on div "Uzdevums izpildīts! Sveicam esi nopelnījis 22 punktus motivācijas programmā Pil…" at bounding box center [492, 257] width 984 height 514
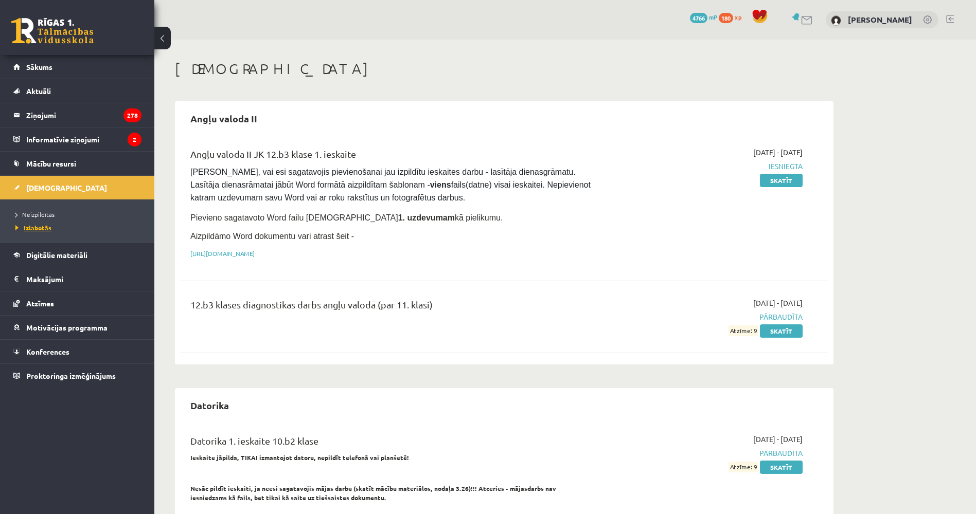
click at [36, 227] on span "Izlabotās" at bounding box center [33, 228] width 36 height 8
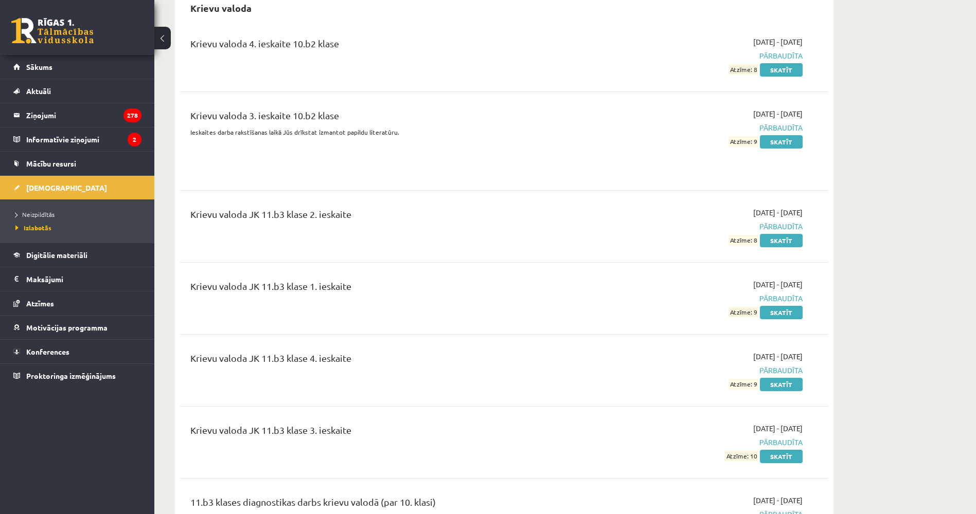
drag, startPoint x: 317, startPoint y: 180, endPoint x: 323, endPoint y: 282, distance: 102.5
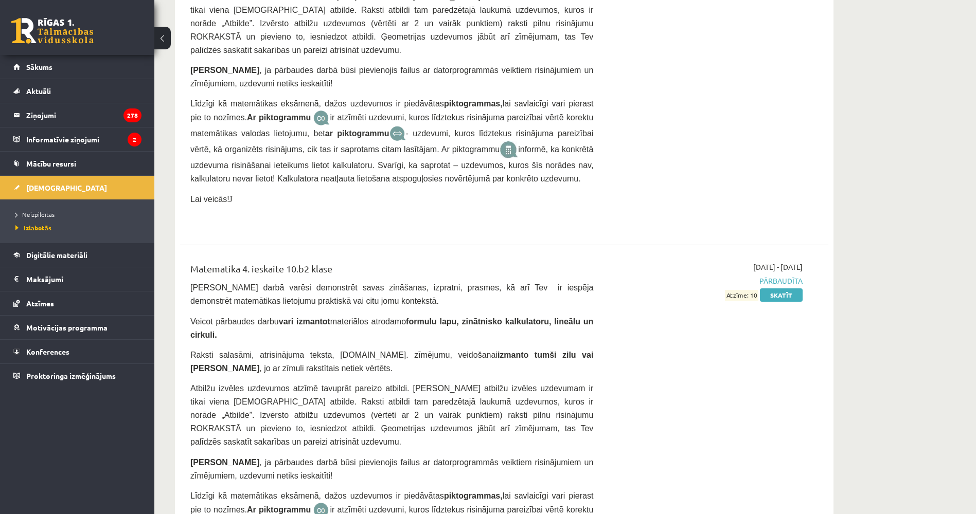
drag, startPoint x: 324, startPoint y: 269, endPoint x: 328, endPoint y: 325, distance: 55.7
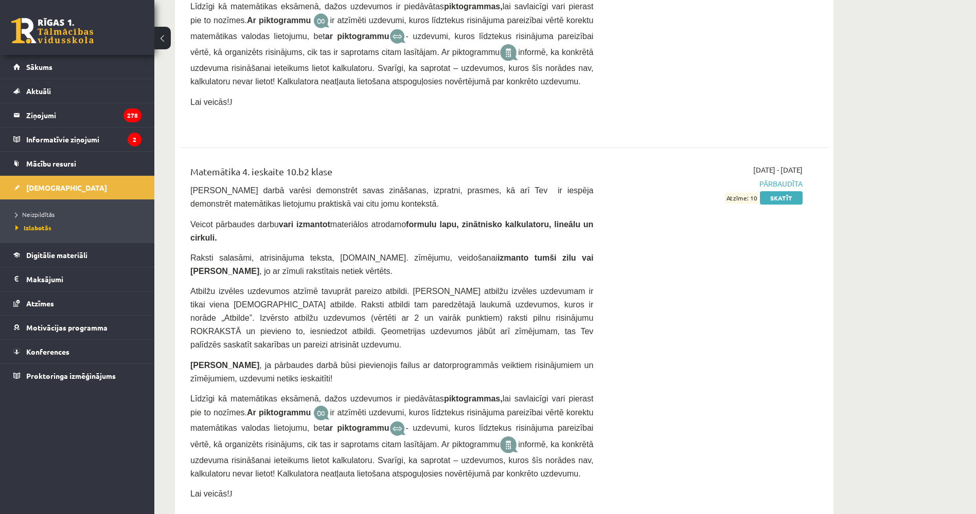
drag, startPoint x: 322, startPoint y: 263, endPoint x: 321, endPoint y: 342, distance: 79.2
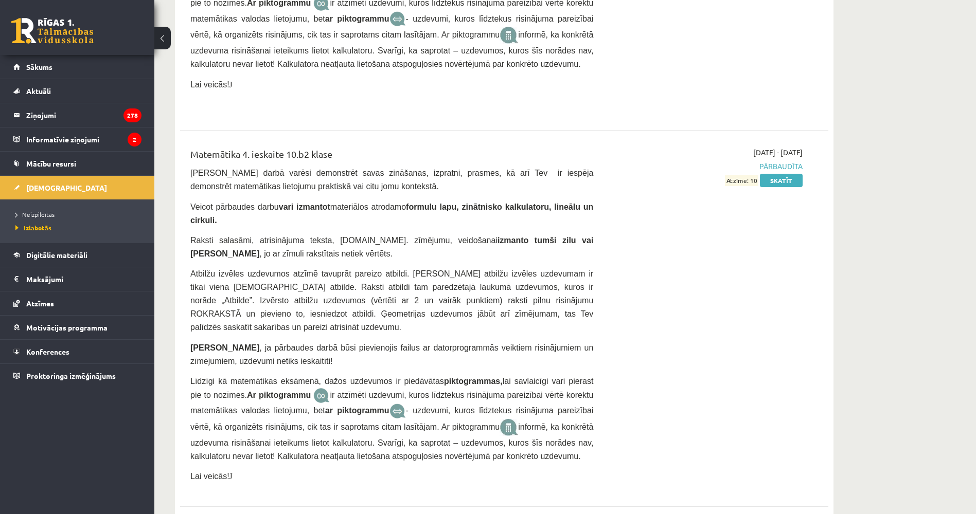
scroll to position [4861, 0]
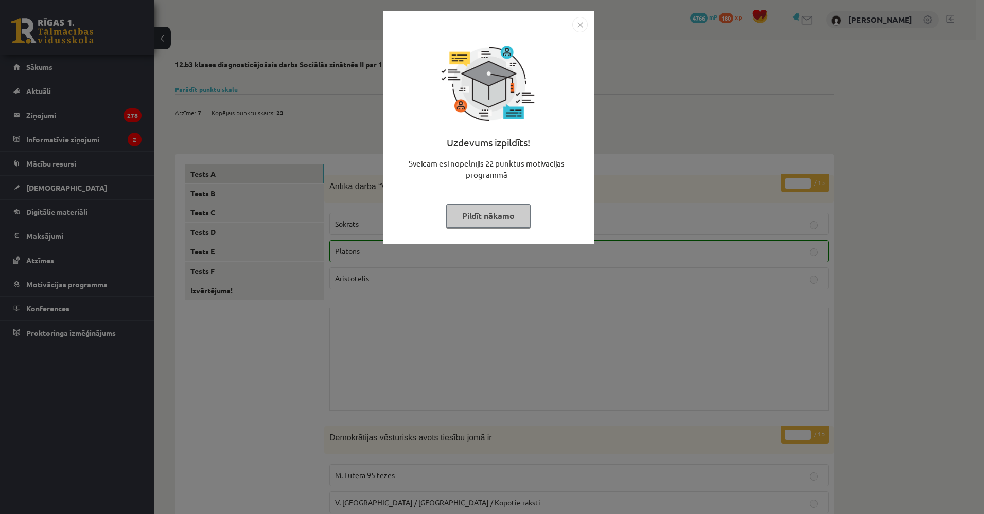
click at [317, 248] on div "Uzdevums izpildīts! Sveicam esi nopelnījis 22 punktus motivācijas programmā Pil…" at bounding box center [492, 257] width 984 height 514
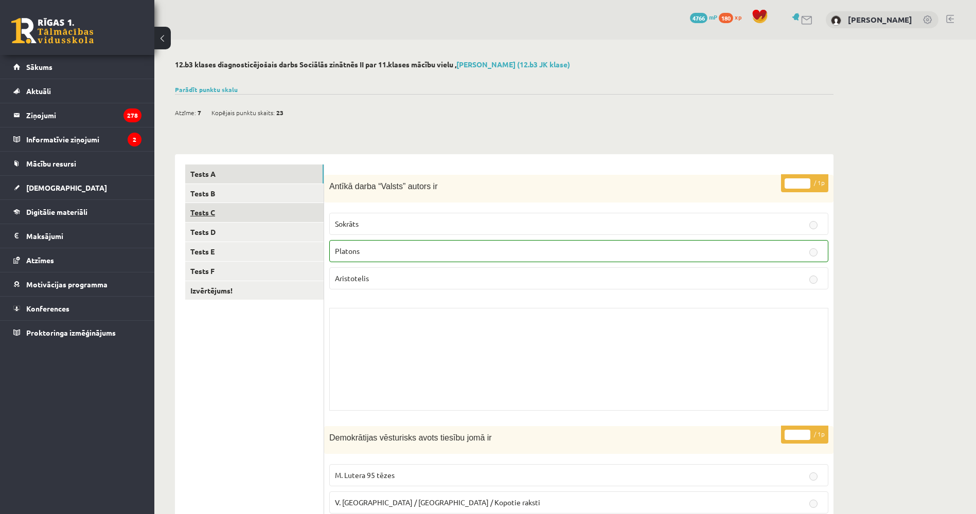
click at [255, 217] on link "Tests C" at bounding box center [254, 212] width 138 height 19
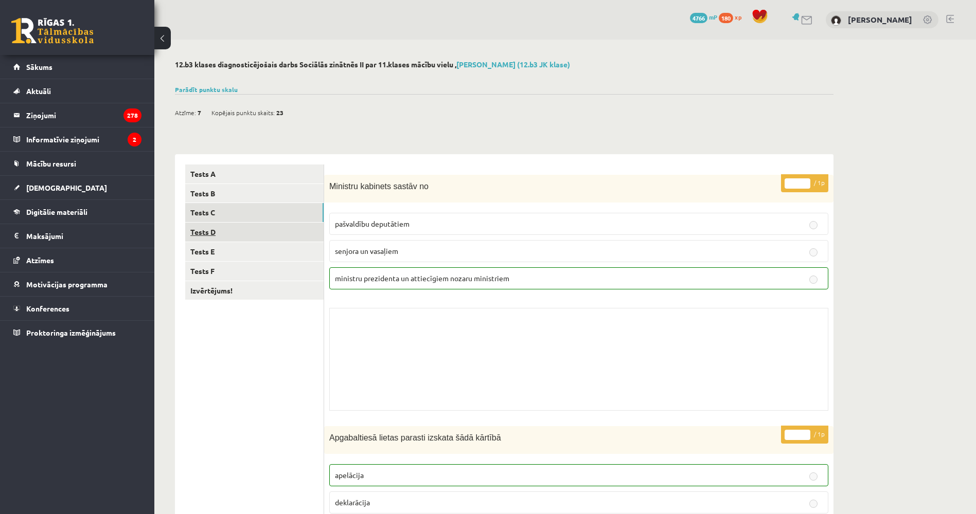
click at [247, 239] on link "Tests D" at bounding box center [254, 232] width 138 height 19
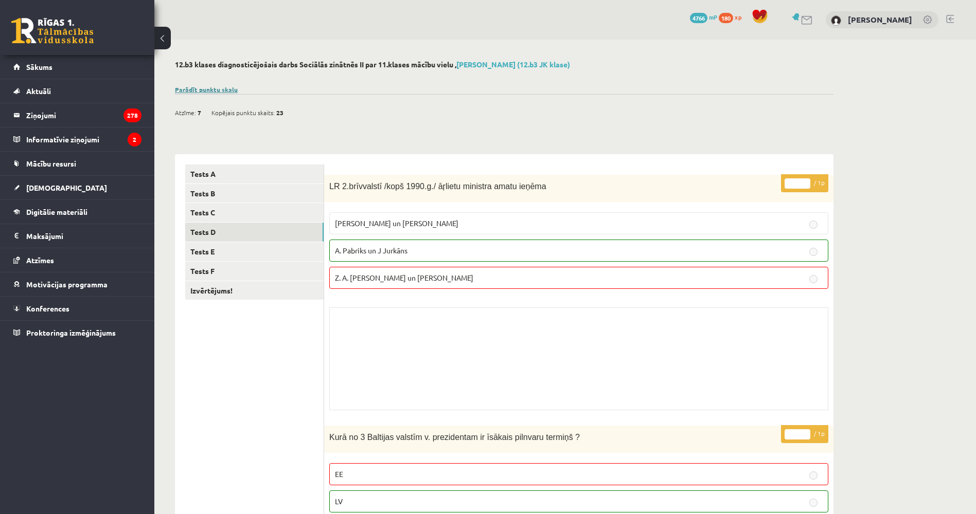
click at [219, 92] on link "Parādīt punktu skalu" at bounding box center [206, 89] width 63 height 8
